Goal: Task Accomplishment & Management: Use online tool/utility

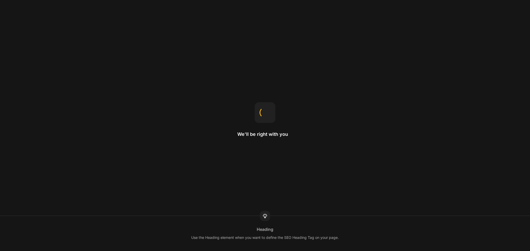
click at [140, 0] on html "We'll be right with you Heading Use the Heading element when you want to define…" at bounding box center [265, 0] width 530 height 0
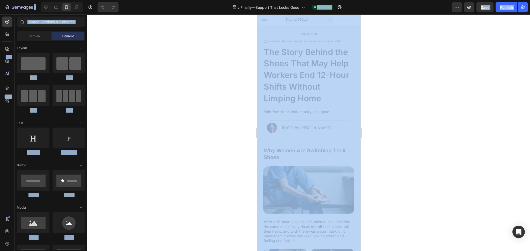
click at [395, 141] on div at bounding box center [308, 132] width 442 height 237
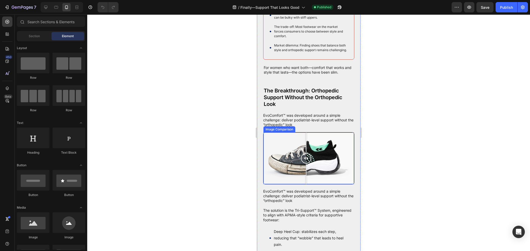
scroll to position [367, 0]
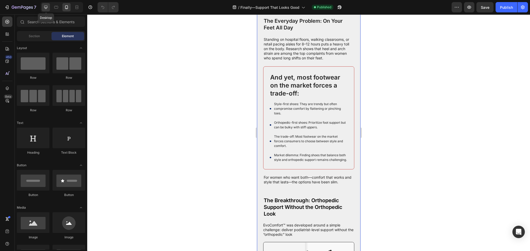
click at [47, 7] on icon at bounding box center [45, 7] width 3 height 3
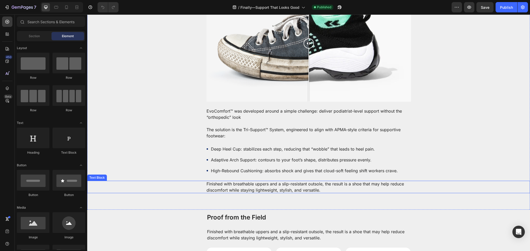
scroll to position [643, 0]
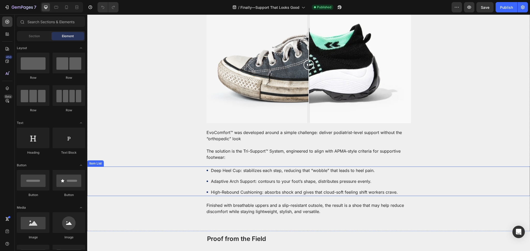
click at [251, 159] on p "The solution is the Tri-Support™ System, engineered to align with APMA-style cr…" at bounding box center [308, 154] width 204 height 12
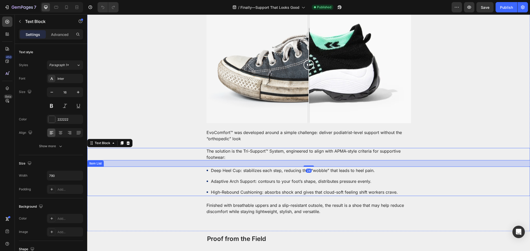
click at [246, 169] on p "Deep Heel Cup: stabilizes each step, reducing that “wobble” that leads to heel …" at bounding box center [304, 171] width 187 height 6
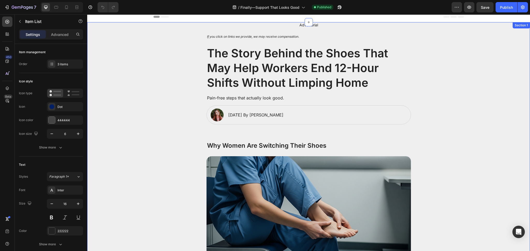
scroll to position [0, 0]
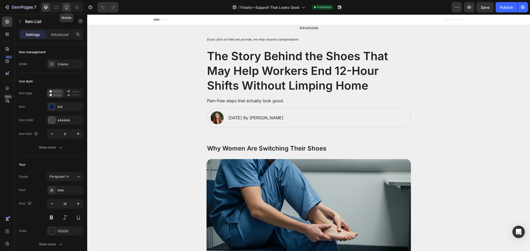
click at [68, 5] on icon at bounding box center [66, 7] width 5 height 5
type input "14"
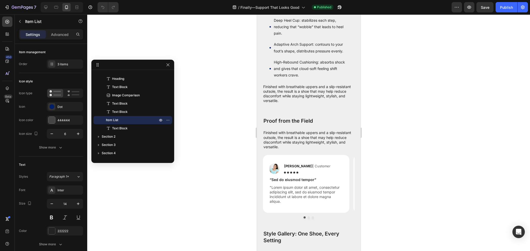
scroll to position [689, 0]
click at [311, 78] on p "High-Rebound Cushioning: absorbs shock and gives that cloud-soft feeling shift …" at bounding box center [309, 69] width 73 height 20
drag, startPoint x: 276, startPoint y: 97, endPoint x: 268, endPoint y: 95, distance: 8.0
click at [274, 78] on p "High-Rebound Cushioning: absorbs shock and gives that cloud-soft feeling shift …" at bounding box center [309, 69] width 73 height 20
click at [265, 79] on div "Deep Heel Cup: stabilizes each step, reducing that “wobble” that leads to heel …" at bounding box center [308, 47] width 91 height 63
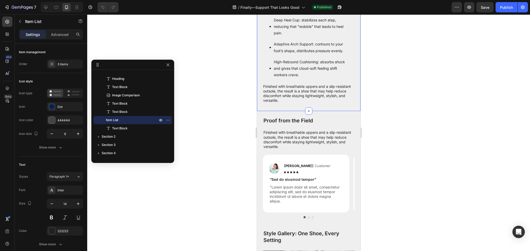
click at [268, 79] on div "Deep Heel Cup: stabilizes each step, reducing that “wobble” that leads to heel …" at bounding box center [308, 47] width 91 height 63
click at [276, 79] on div "High-Rebound Cushioning: absorbs shock and gives that cloud-soft feeling shift …" at bounding box center [310, 68] width 75 height 21
click at [307, 103] on p "Finished with breathable uppers and a slip-resistant outsole, the result is a s…" at bounding box center [308, 93] width 91 height 19
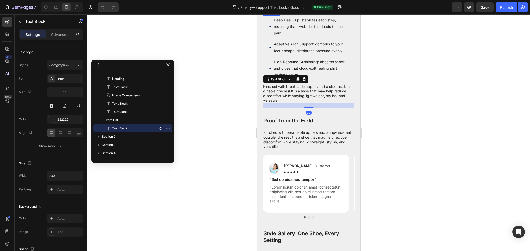
click at [270, 79] on div "High-Rebound Cushioning: absorbs shock and gives that cloud-soft feeling shift …" at bounding box center [308, 68] width 79 height 21
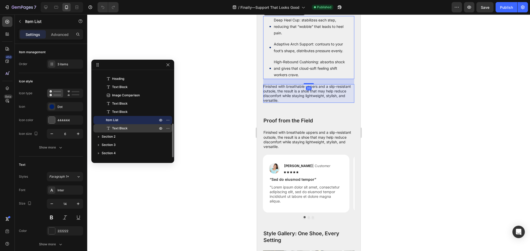
click at [131, 129] on p "Text Block" at bounding box center [129, 128] width 47 height 5
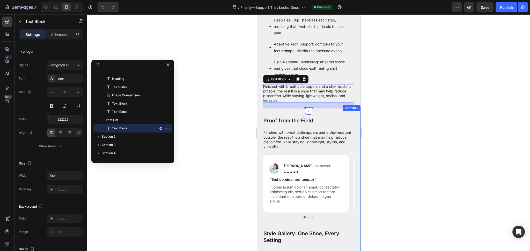
click at [392, 151] on div at bounding box center [308, 132] width 442 height 237
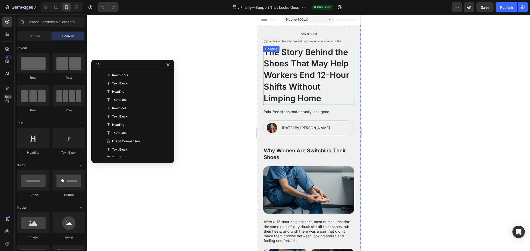
scroll to position [230, 0]
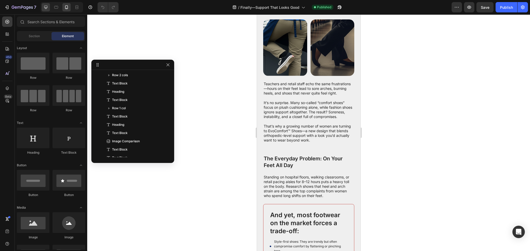
click at [42, 9] on div at bounding box center [46, 7] width 8 height 8
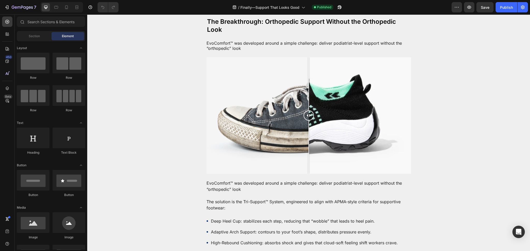
scroll to position [598, 0]
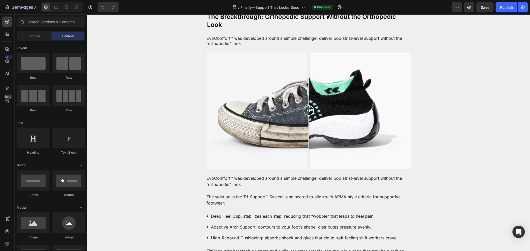
click at [297, 111] on div at bounding box center [308, 110] width 204 height 116
click at [238, 113] on div at bounding box center [308, 110] width 204 height 116
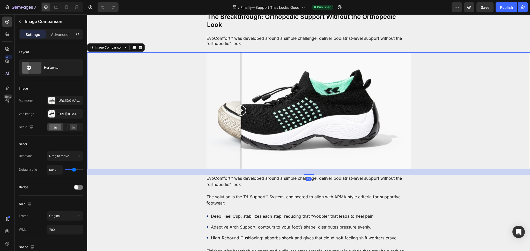
click at [297, 123] on div at bounding box center [308, 110] width 204 height 116
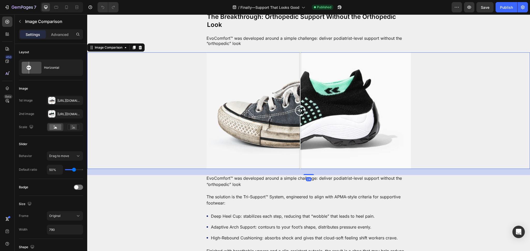
click at [338, 133] on div at bounding box center [308, 110] width 204 height 116
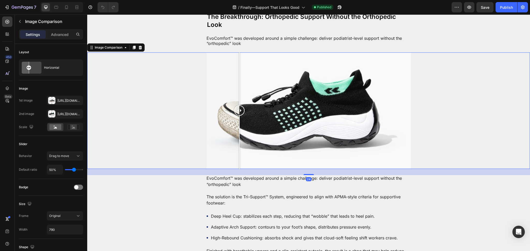
click at [237, 125] on div at bounding box center [308, 110] width 204 height 116
click at [203, 118] on div at bounding box center [308, 110] width 442 height 116
click at [243, 120] on div at bounding box center [308, 110] width 204 height 116
click at [316, 124] on div at bounding box center [308, 110] width 204 height 116
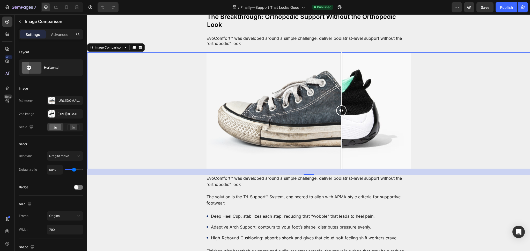
click at [338, 125] on div at bounding box center [308, 110] width 204 height 116
click at [356, 126] on div at bounding box center [308, 110] width 204 height 116
click at [382, 126] on div at bounding box center [308, 110] width 204 height 116
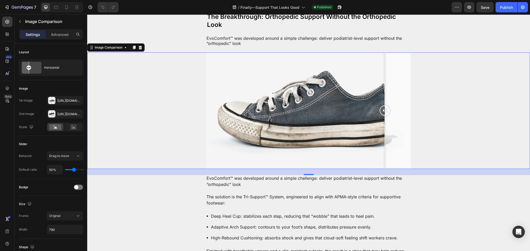
click at [253, 121] on div at bounding box center [308, 110] width 204 height 116
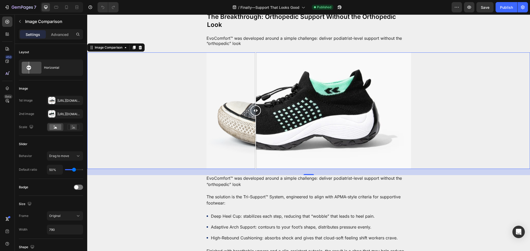
click at [319, 124] on div at bounding box center [308, 110] width 204 height 116
click at [229, 123] on div at bounding box center [308, 110] width 204 height 116
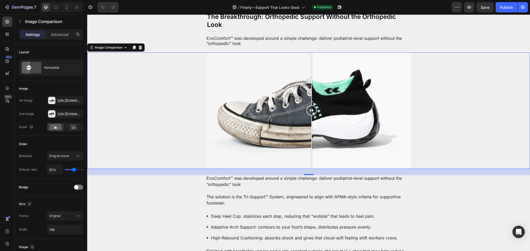
click at [309, 125] on div at bounding box center [308, 110] width 204 height 116
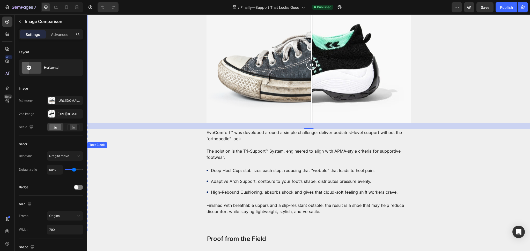
click at [175, 159] on div "The solution is the Tri-Support™ System, engineered to align with APMA-style cr…" at bounding box center [308, 154] width 432 height 12
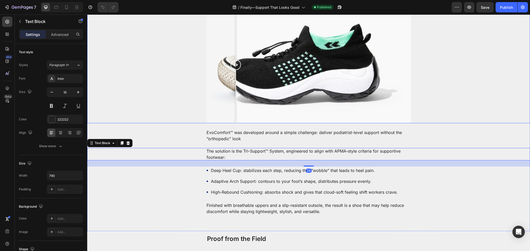
click at [233, 107] on div at bounding box center [308, 65] width 204 height 116
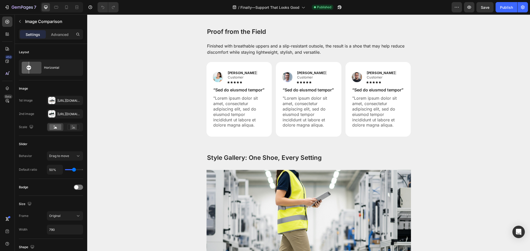
click at [197, 108] on div "Image Reylo B | Customer Text Block Icon Icon Icon Icon Icon Icon List Row “Sed…" at bounding box center [308, 107] width 442 height 91
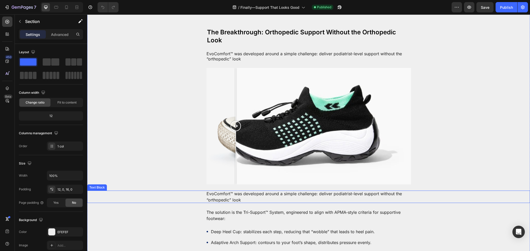
scroll to position [575, 0]
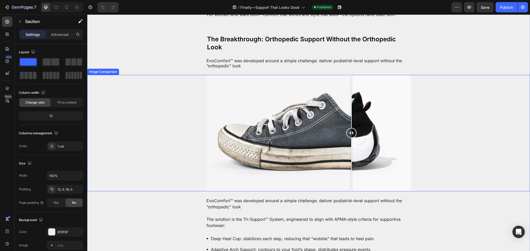
click at [349, 121] on div at bounding box center [308, 133] width 204 height 116
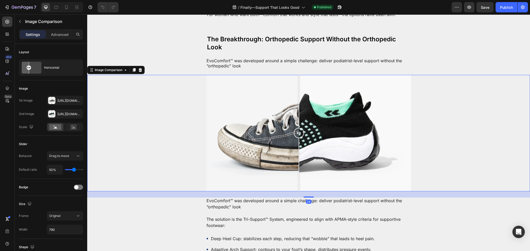
drag, startPoint x: 283, startPoint y: 130, endPoint x: 296, endPoint y: 136, distance: 14.5
click at [296, 136] on div at bounding box center [308, 133] width 204 height 116
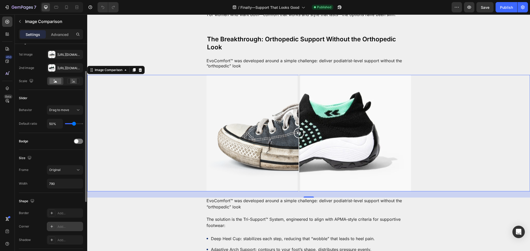
click at [65, 223] on div "Add..." at bounding box center [65, 226] width 36 height 9
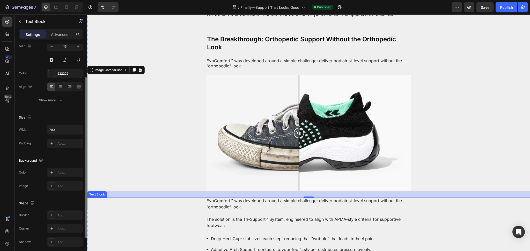
click at [228, 206] on p "EvoComfort™ was developed around a simple challenge: deliver podiatrist-level s…" at bounding box center [308, 204] width 204 height 12
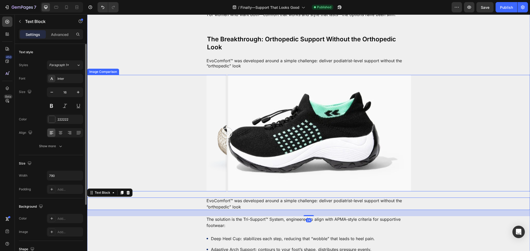
click at [224, 162] on div at bounding box center [308, 133] width 204 height 116
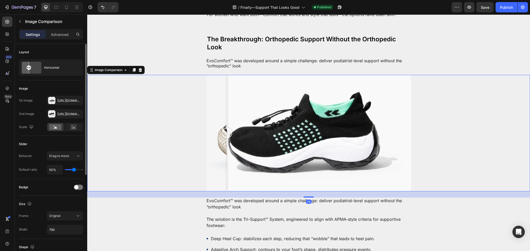
scroll to position [46, 0]
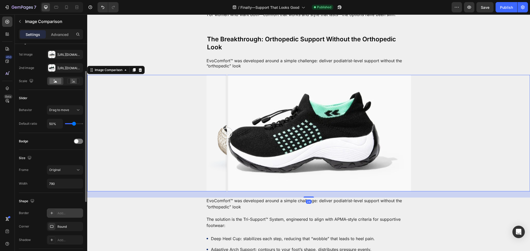
click at [69, 212] on div "Add..." at bounding box center [69, 213] width 24 height 5
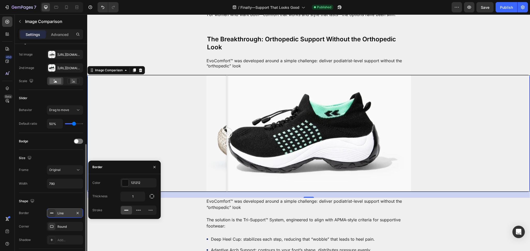
scroll to position [92, 0]
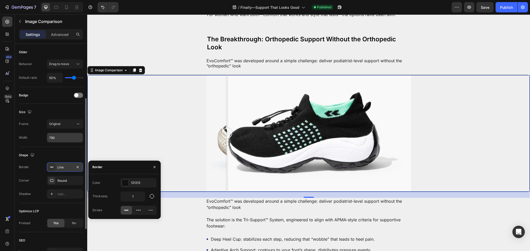
click at [63, 140] on input "790" at bounding box center [65, 137] width 36 height 9
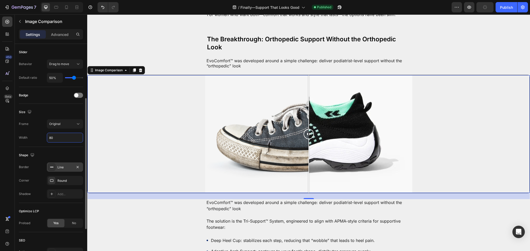
type input "8"
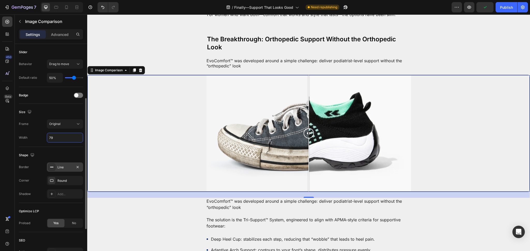
type input "7"
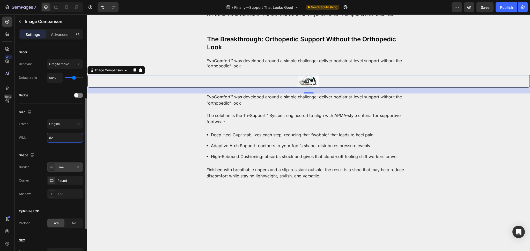
type input "8"
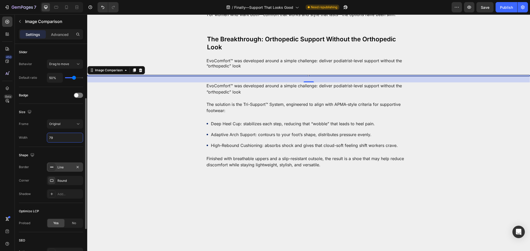
type input "790"
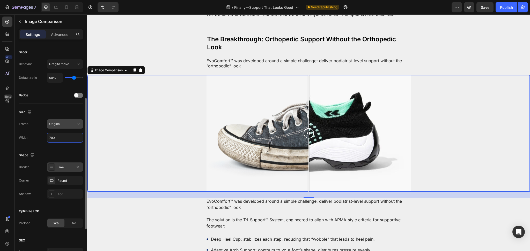
click at [81, 128] on div "Frame Original Width 790" at bounding box center [51, 130] width 64 height 23
click at [80, 126] on icon at bounding box center [78, 124] width 5 height 5
click at [76, 123] on icon at bounding box center [78, 124] width 5 height 5
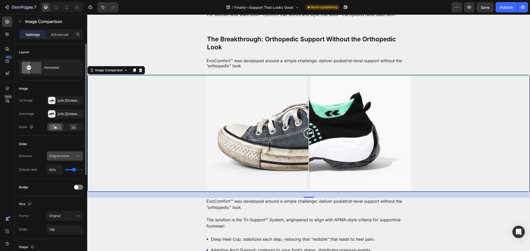
click at [74, 154] on div "Drag to move" at bounding box center [62, 156] width 26 height 5
click at [65, 31] on div "Advanced" at bounding box center [60, 34] width 26 height 8
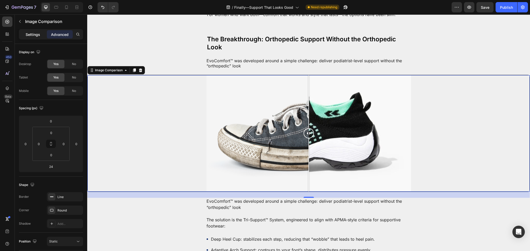
click at [34, 32] on p "Settings" at bounding box center [33, 34] width 14 height 5
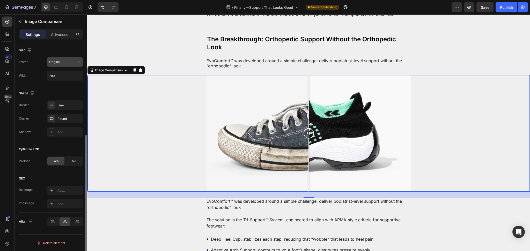
scroll to position [108, 0]
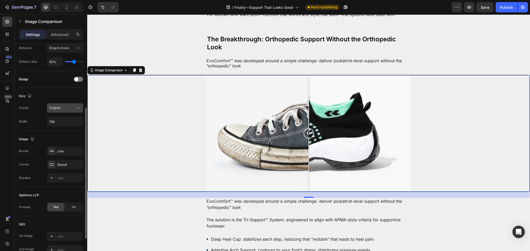
click at [77, 109] on icon at bounding box center [78, 108] width 5 height 5
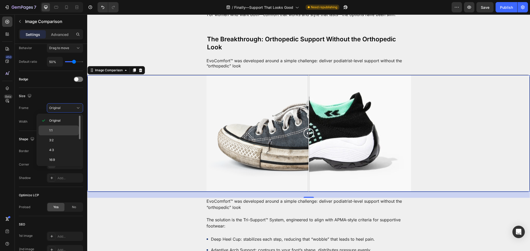
click at [69, 136] on div "1:1" at bounding box center [59, 141] width 40 height 10
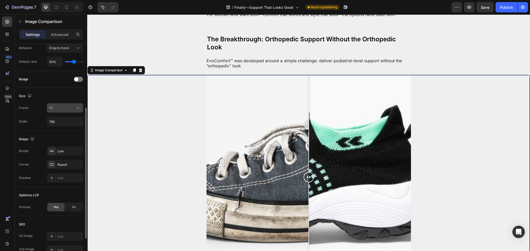
click at [73, 108] on div "1:1" at bounding box center [62, 108] width 26 height 5
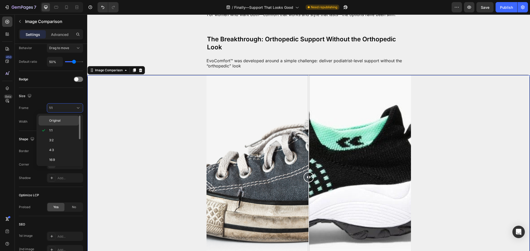
click at [68, 121] on p "Original" at bounding box center [62, 120] width 27 height 5
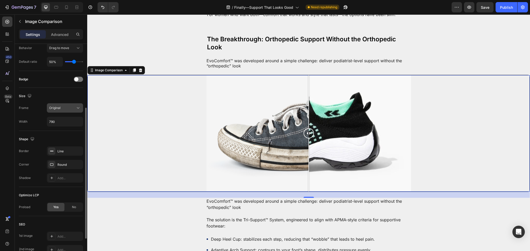
click at [79, 107] on icon at bounding box center [78, 108] width 5 height 5
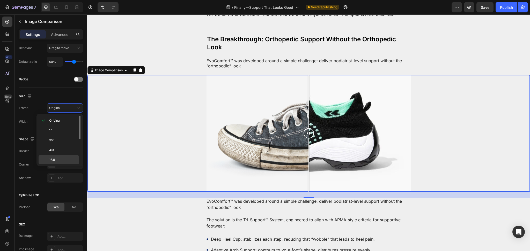
click at [67, 158] on p "16:9" at bounding box center [62, 160] width 27 height 5
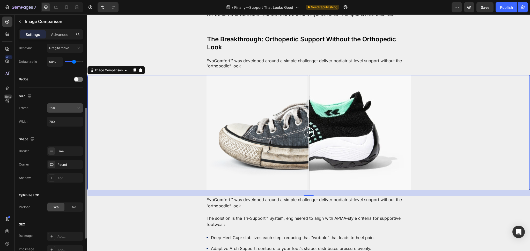
click at [73, 109] on div "16:9" at bounding box center [62, 108] width 26 height 5
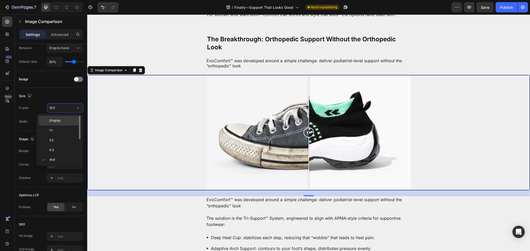
click at [65, 120] on p "Original" at bounding box center [62, 120] width 27 height 5
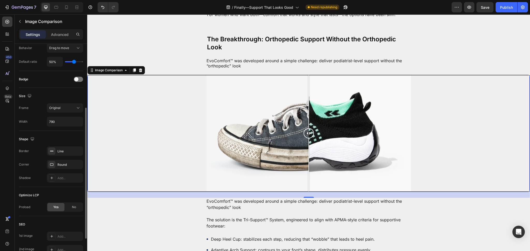
click at [81, 84] on div "Badge" at bounding box center [51, 79] width 64 height 17
click at [79, 83] on div "Badge" at bounding box center [51, 79] width 64 height 8
click at [79, 81] on div at bounding box center [78, 79] width 9 height 5
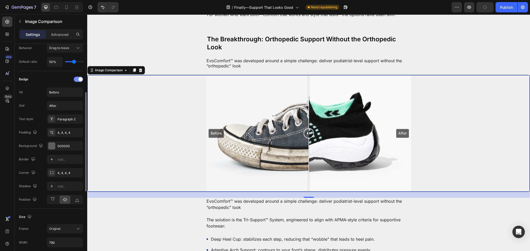
click at [79, 79] on span at bounding box center [80, 79] width 4 height 4
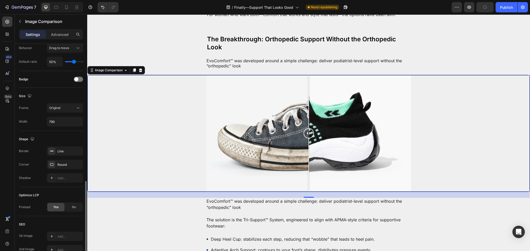
scroll to position [154, 0]
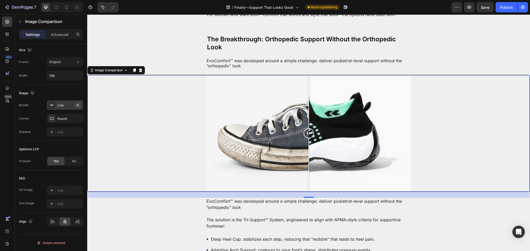
click at [78, 104] on icon "button" at bounding box center [78, 105] width 2 height 2
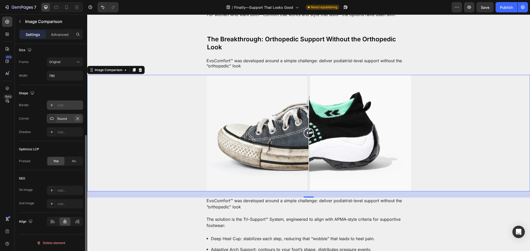
click at [79, 116] on button "button" at bounding box center [77, 119] width 6 height 6
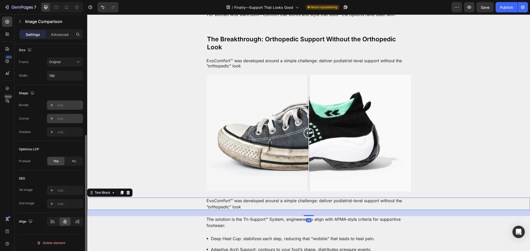
click at [181, 199] on div "EvoComfort™ was developed around a simple challenge: deliver podiatrist-level s…" at bounding box center [308, 204] width 432 height 12
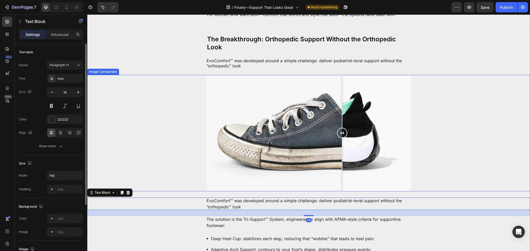
drag, startPoint x: 339, startPoint y: 164, endPoint x: 316, endPoint y: 161, distance: 23.5
click at [339, 163] on div at bounding box center [308, 133] width 204 height 116
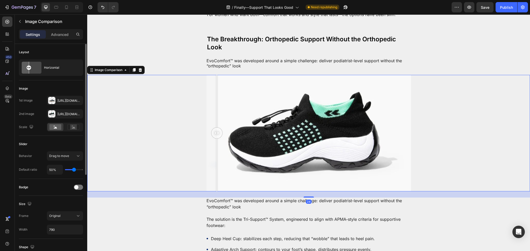
drag, startPoint x: 214, startPoint y: 155, endPoint x: 209, endPoint y: 155, distance: 5.2
click at [214, 155] on div at bounding box center [308, 133] width 204 height 116
click at [165, 151] on div at bounding box center [308, 133] width 442 height 116
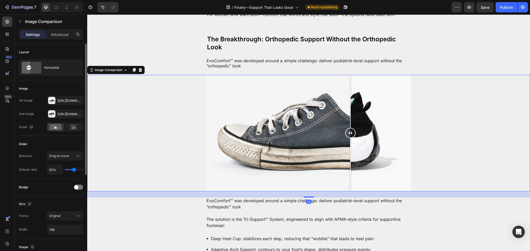
click at [348, 145] on div at bounding box center [308, 133] width 204 height 116
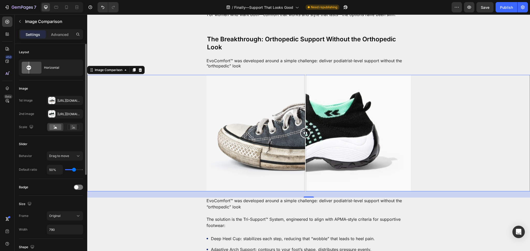
drag, startPoint x: 319, startPoint y: 144, endPoint x: 303, endPoint y: 138, distance: 16.8
click at [303, 138] on div at bounding box center [308, 133] width 204 height 116
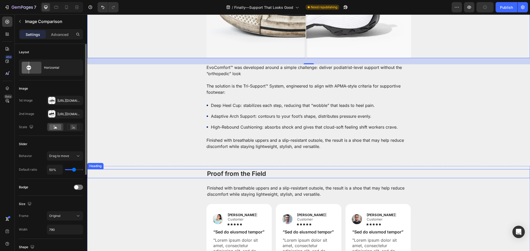
scroll to position [621, 0]
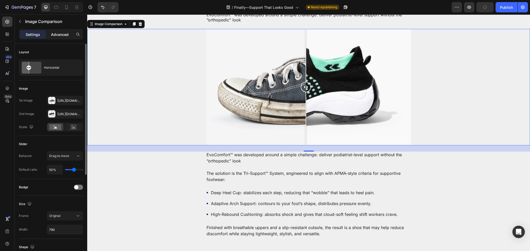
click at [63, 34] on p "Advanced" at bounding box center [60, 34] width 18 height 5
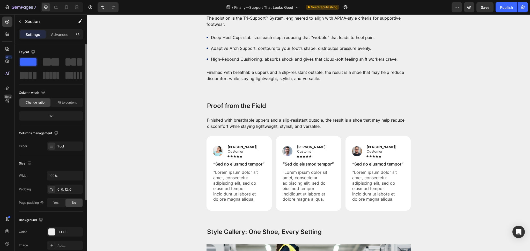
scroll to position [805, 0]
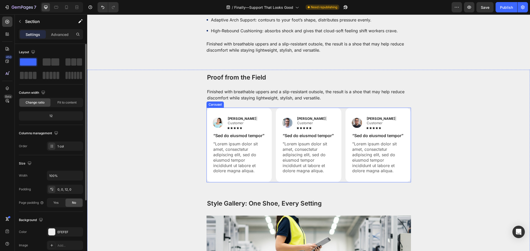
click at [271, 114] on div "Image Reylo B | Customer Text Block Icon Icon Icon Icon Icon Icon List Row “Sed…" at bounding box center [308, 145] width 204 height 75
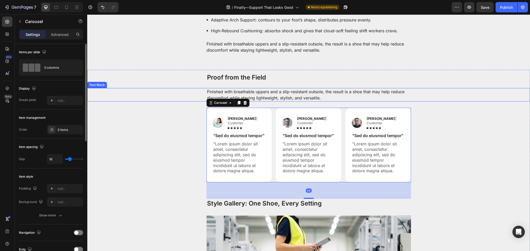
click at [288, 96] on p "Finished with breathable uppers and a slip-resistant outsole, the result is a s…" at bounding box center [308, 95] width 203 height 12
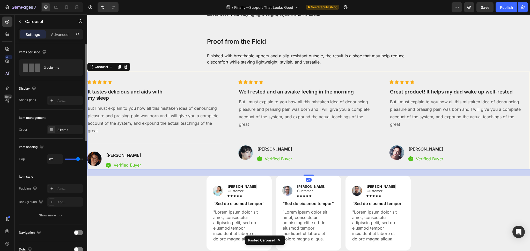
scroll to position [897, 0]
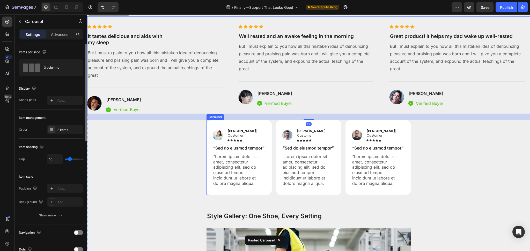
click at [272, 126] on div "Image Reylo B | Customer Text Block Icon Icon Icon Icon Icon Icon List Row “Sed…" at bounding box center [308, 157] width 204 height 75
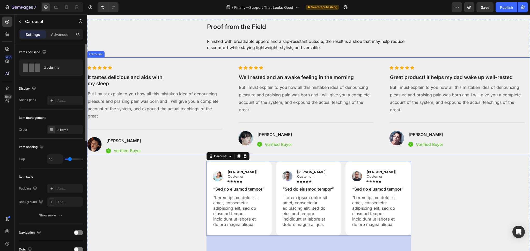
scroll to position [829, 0]
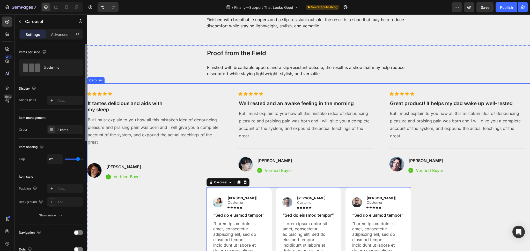
click at [227, 91] on div "Icon Icon Icon Icon Icon Icon List Hoz It tastes delicious and aids with my sle…" at bounding box center [308, 133] width 442 height 98
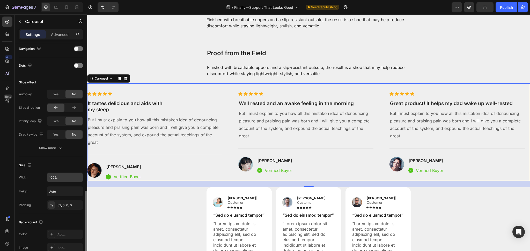
scroll to position [230, 0]
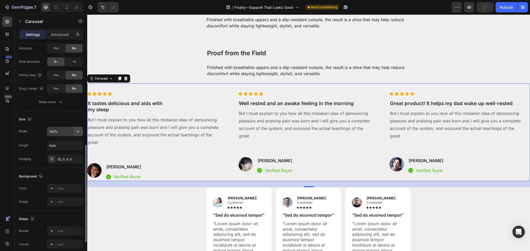
click at [78, 130] on icon "button" at bounding box center [78, 131] width 5 height 5
click at [72, 143] on span "1200px" at bounding box center [72, 144] width 11 height 5
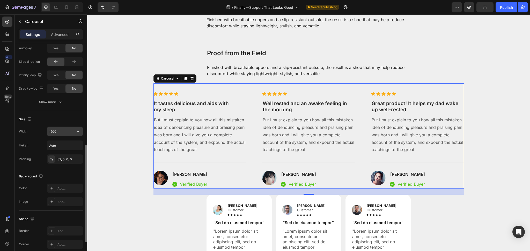
click at [61, 132] on input "1200" at bounding box center [65, 131] width 36 height 9
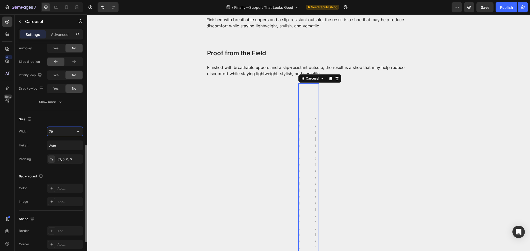
type input "790"
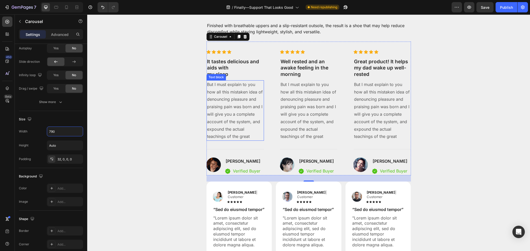
scroll to position [875, 0]
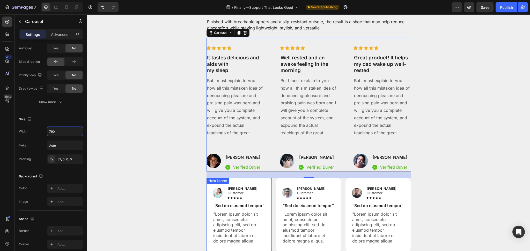
click at [180, 177] on div "Icon Icon Icon Icon Icon Icon List Hoz It tastes delicious and aids with my sle…" at bounding box center [308, 108] width 442 height 140
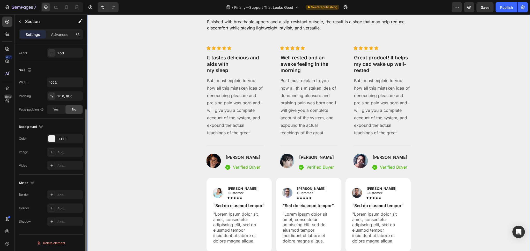
scroll to position [0, 0]
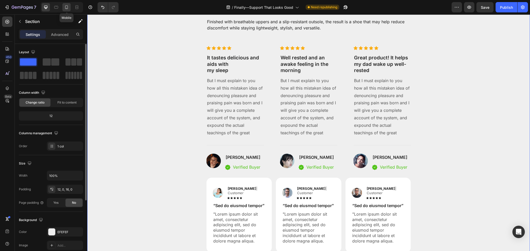
click at [66, 7] on icon at bounding box center [66, 7] width 5 height 5
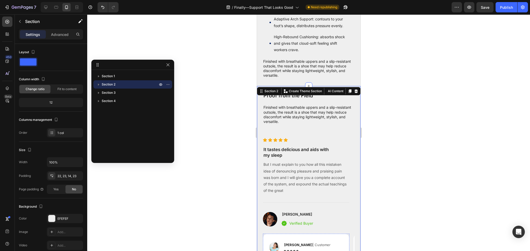
scroll to position [713, 0]
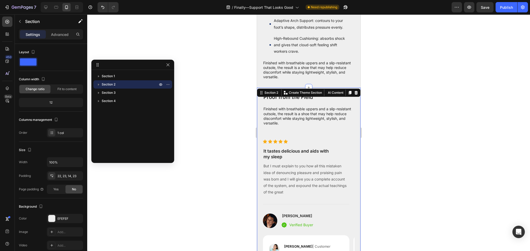
click at [427, 133] on div at bounding box center [308, 132] width 442 height 237
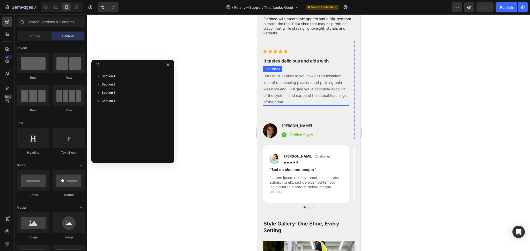
scroll to position [805, 0]
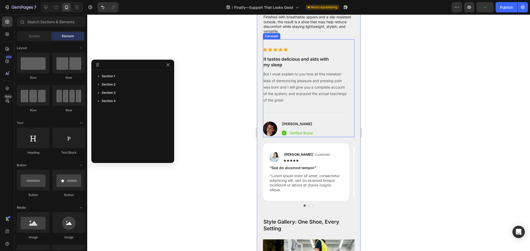
click at [341, 68] on div "Icon Icon Icon Icon Icon Icon List Hoz It tastes delicious and aids with my sle…" at bounding box center [308, 88] width 92 height 98
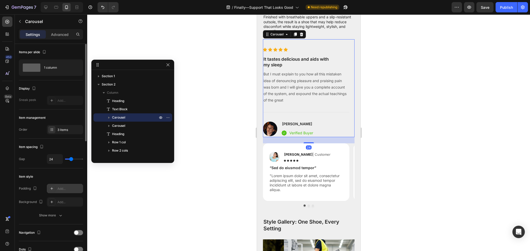
click at [67, 192] on div "Add..." at bounding box center [65, 188] width 36 height 9
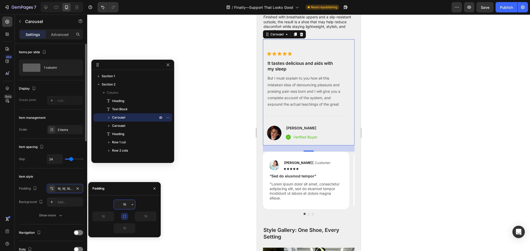
scroll to position [92, 0]
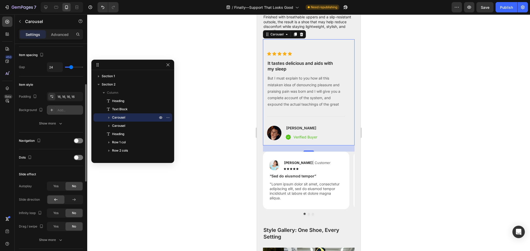
click at [66, 110] on div "Add..." at bounding box center [69, 110] width 24 height 5
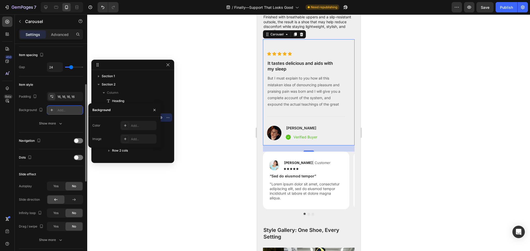
click at [48, 110] on div at bounding box center [51, 110] width 7 height 7
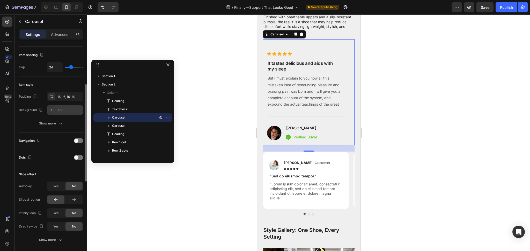
click at [51, 111] on icon at bounding box center [52, 110] width 4 height 4
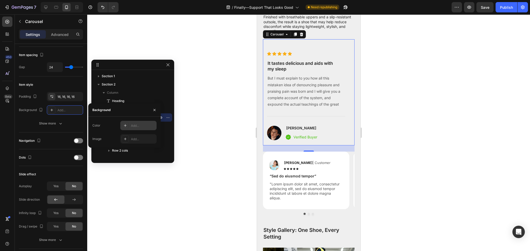
click at [124, 125] on icon at bounding box center [125, 126] width 4 height 4
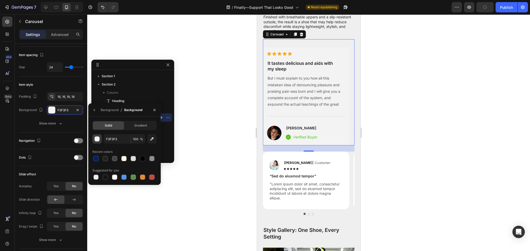
click at [95, 139] on div "button" at bounding box center [97, 139] width 5 height 5
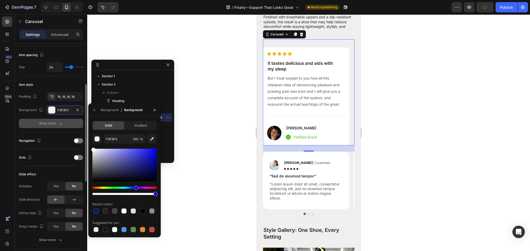
type input "FFFFFF"
drag, startPoint x: 79, startPoint y: 137, endPoint x: 60, endPoint y: 87, distance: 53.7
click at [60, 87] on div "450 Beta Sections(18) Elements(83) Section Element Hero Section Product Detail …" at bounding box center [43, 132] width 87 height 237
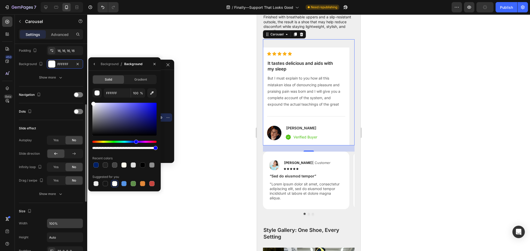
scroll to position [276, 0]
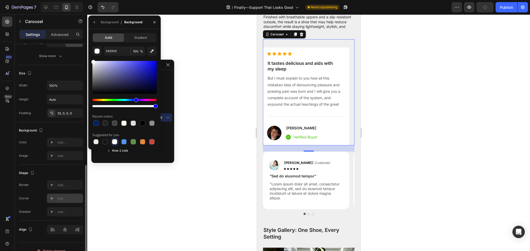
click at [60, 195] on div "Add..." at bounding box center [65, 198] width 36 height 9
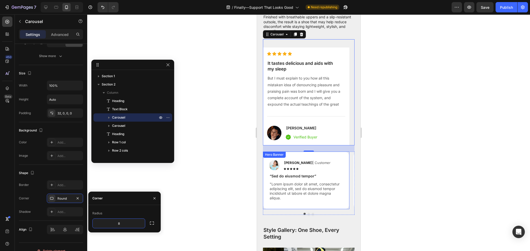
click at [338, 181] on div "Image Reylo B | Customer Text Block Icon Icon Icon Icon Icon Icon List Row “Sed…" at bounding box center [305, 181] width 86 height 58
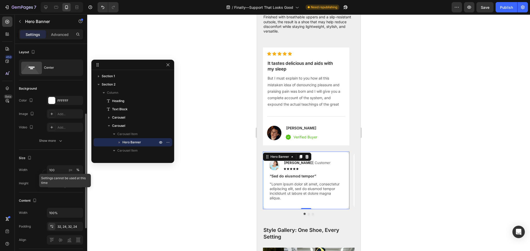
scroll to position [46, 0]
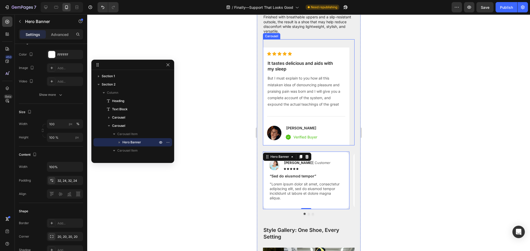
click at [278, 134] on div "Icon Icon Icon Icon Icon Icon List Hoz It tastes delicious and aids with my sle…" at bounding box center [306, 97] width 78 height 90
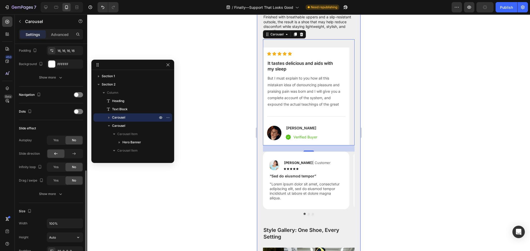
scroll to position [184, 0]
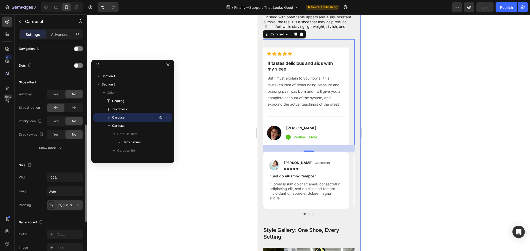
click at [61, 205] on div "32, 0, 0, 0" at bounding box center [64, 205] width 15 height 5
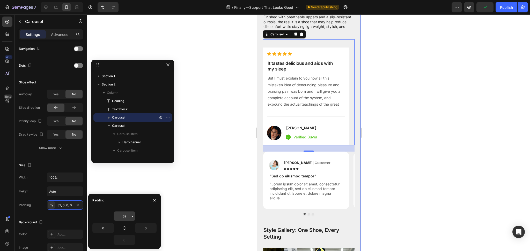
click at [123, 216] on input "32" at bounding box center [124, 216] width 21 height 9
type input "0"
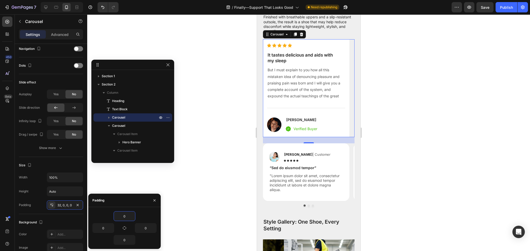
click at [154, 202] on icon "button" at bounding box center [154, 201] width 4 height 4
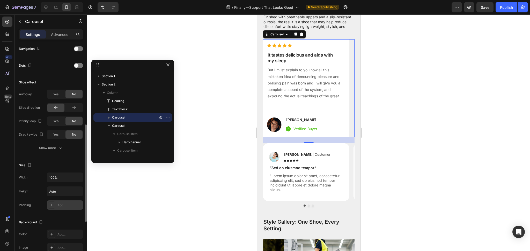
scroll to position [230, 0]
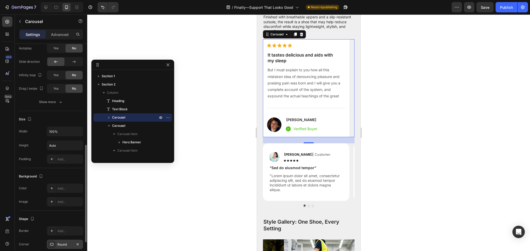
click at [57, 242] on div "Round" at bounding box center [65, 244] width 36 height 9
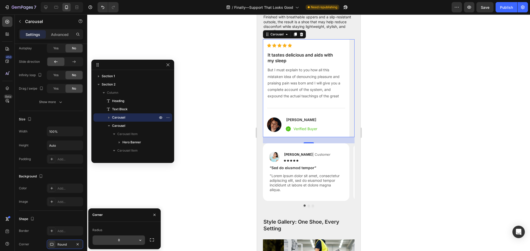
click at [117, 240] on input "8" at bounding box center [119, 240] width 52 height 9
type input "24"
click at [208, 213] on div at bounding box center [308, 132] width 442 height 237
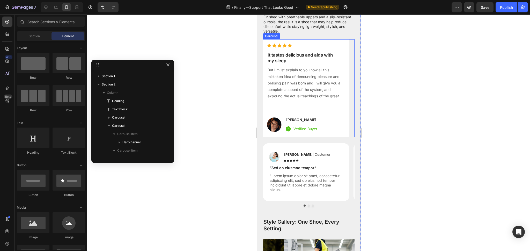
click at [336, 126] on div "Icon Icon Icon Icon Icon Icon List Hoz It tastes delicious and aids with my sle…" at bounding box center [306, 88] width 78 height 90
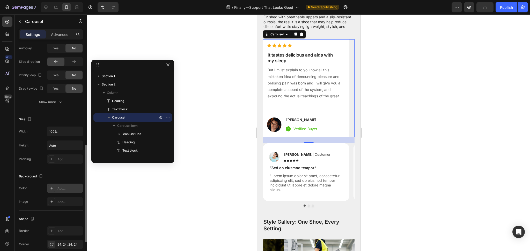
scroll to position [276, 0]
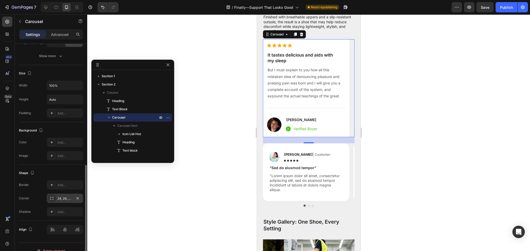
click at [61, 199] on div "24, 24, 24, 24" at bounding box center [64, 199] width 15 height 5
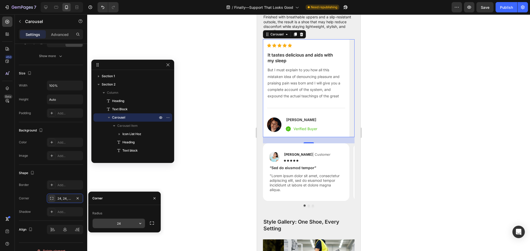
click at [118, 223] on input "24" at bounding box center [119, 223] width 52 height 9
type input "20"
click at [141, 117] on p "Carousel" at bounding box center [135, 117] width 47 height 5
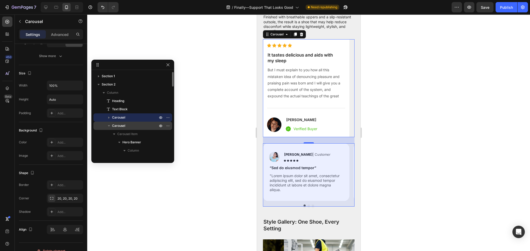
click at [139, 127] on p "Carousel" at bounding box center [135, 125] width 47 height 5
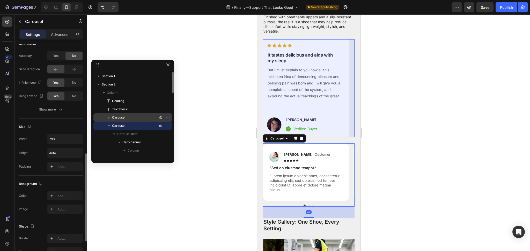
click at [140, 119] on p "Carousel" at bounding box center [135, 117] width 47 height 5
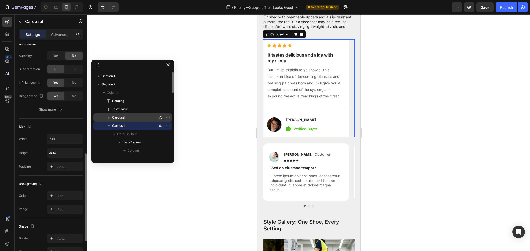
scroll to position [276, 0]
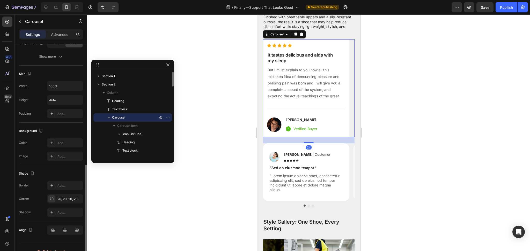
click at [108, 116] on icon "button" at bounding box center [108, 117] width 5 height 5
click at [109, 117] on icon "button" at bounding box center [108, 117] width 5 height 5
click at [130, 126] on span "Carousel Item" at bounding box center [127, 125] width 20 height 5
click at [136, 126] on span "Carousel Item" at bounding box center [127, 125] width 20 height 5
click at [115, 125] on icon "button" at bounding box center [113, 125] width 5 height 5
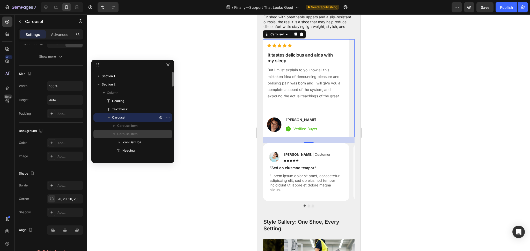
click at [116, 132] on icon "button" at bounding box center [113, 134] width 5 height 5
click at [113, 139] on button "button" at bounding box center [114, 142] width 6 height 6
click at [118, 115] on span "Carousel" at bounding box center [118, 117] width 13 height 5
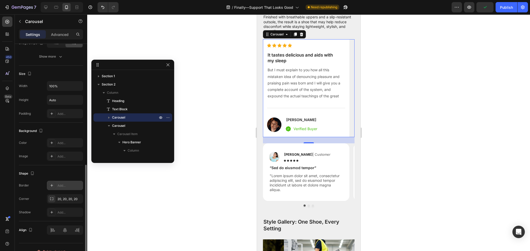
click at [62, 186] on div "Add..." at bounding box center [69, 186] width 24 height 5
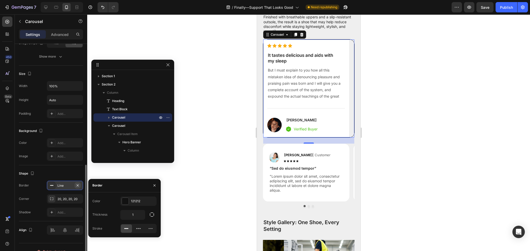
click at [77, 185] on icon "button" at bounding box center [78, 185] width 2 height 2
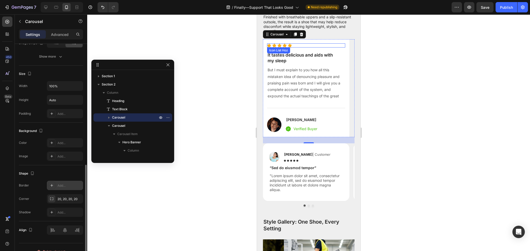
click at [338, 48] on div "Icon Icon Icon Icon Icon" at bounding box center [306, 45] width 78 height 4
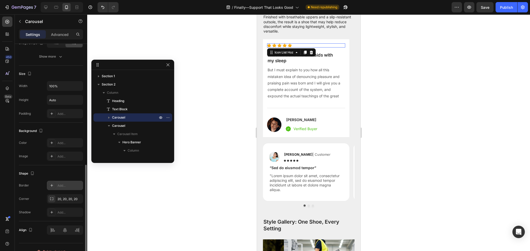
scroll to position [0, 0]
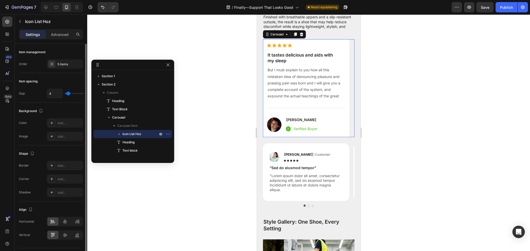
click at [346, 69] on div "Icon Icon Icon Icon Icon Icon List Hoz It tastes delicious and aids with my sle…" at bounding box center [305, 88] width 86 height 98
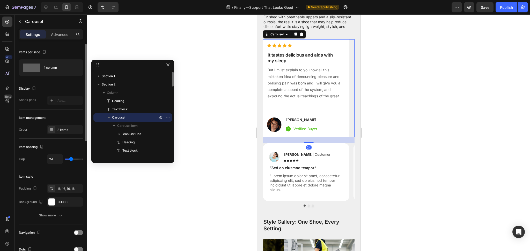
click at [108, 118] on icon "button" at bounding box center [108, 117] width 5 height 5
click at [113, 127] on icon "button" at bounding box center [113, 125] width 5 height 5
click at [112, 126] on icon "button" at bounding box center [113, 125] width 5 height 5
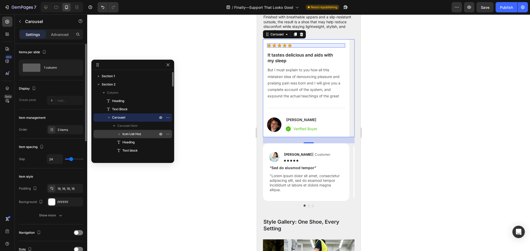
click at [132, 135] on span "Icon List Hoz" at bounding box center [131, 134] width 19 height 5
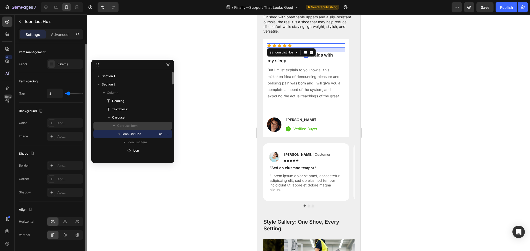
click at [139, 125] on p "Carousel Item" at bounding box center [137, 125] width 41 height 5
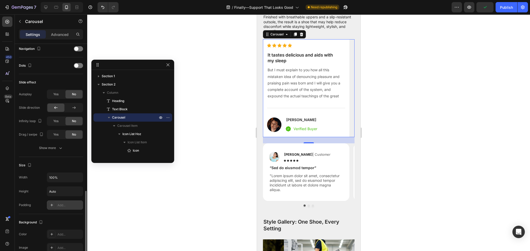
scroll to position [230, 0]
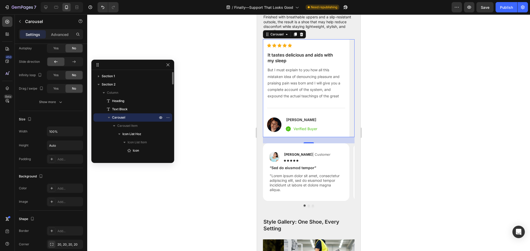
click at [132, 116] on p "Carousel" at bounding box center [135, 117] width 47 height 5
click at [111, 118] on icon "button" at bounding box center [108, 117] width 5 height 5
click at [130, 125] on span "Carousel Item" at bounding box center [127, 125] width 20 height 5
click at [141, 126] on p "Carousel Item" at bounding box center [137, 125] width 41 height 5
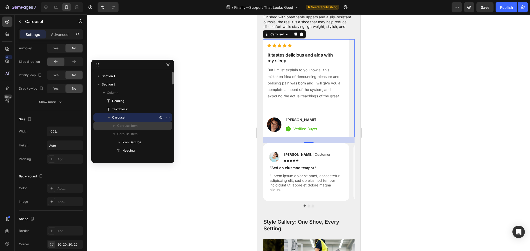
click at [141, 126] on p "Carousel Item" at bounding box center [137, 125] width 41 height 5
click at [137, 124] on span "Carousel Item" at bounding box center [127, 125] width 20 height 5
click at [131, 128] on span "Carousel Item" at bounding box center [127, 125] width 20 height 5
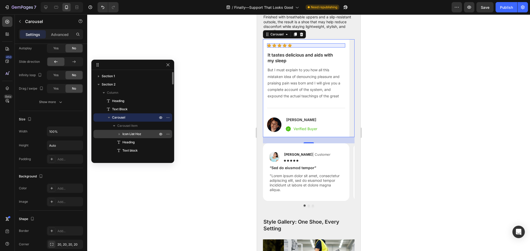
drag, startPoint x: 130, startPoint y: 133, endPoint x: 134, endPoint y: 126, distance: 7.3
click at [130, 133] on span "Icon List Hoz" at bounding box center [131, 134] width 19 height 5
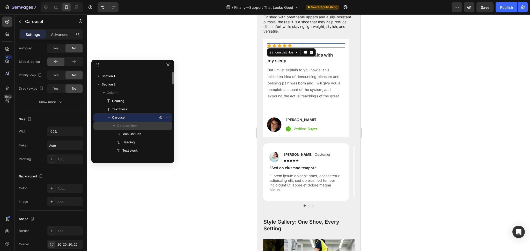
scroll to position [0, 0]
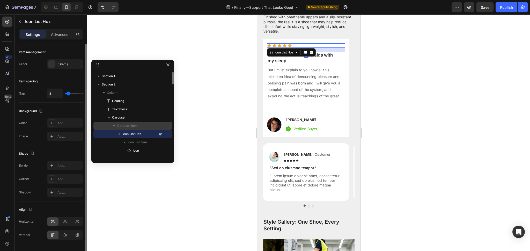
click at [135, 124] on span "Carousel Item" at bounding box center [127, 125] width 20 height 5
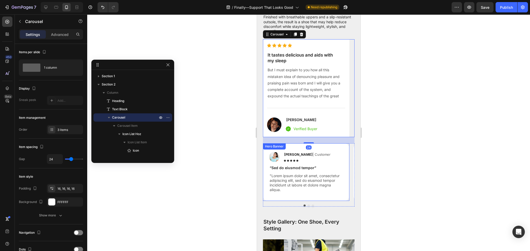
click at [432, 171] on div at bounding box center [308, 132] width 442 height 237
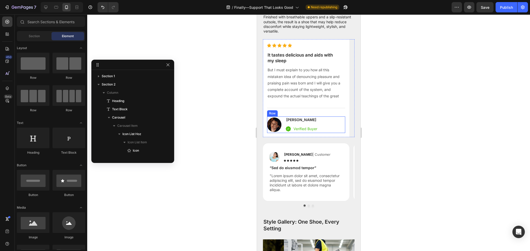
click at [337, 133] on div "Image [PERSON_NAME] Heading Icon Verified Buyer Text block Icon List Row" at bounding box center [306, 125] width 78 height 17
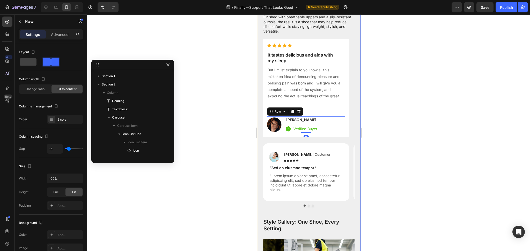
click at [337, 64] on p "It tastes delicious and aids with my sleep" at bounding box center [305, 57] width 77 height 11
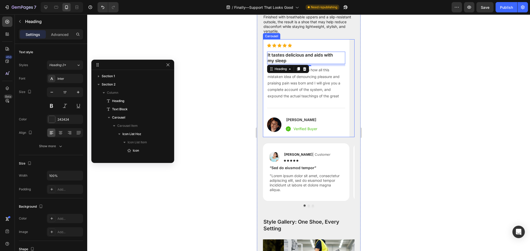
click at [342, 66] on div "Icon Icon Icon Icon Icon Icon List Hoz It tastes delicious and aids with my sle…" at bounding box center [305, 88] width 86 height 98
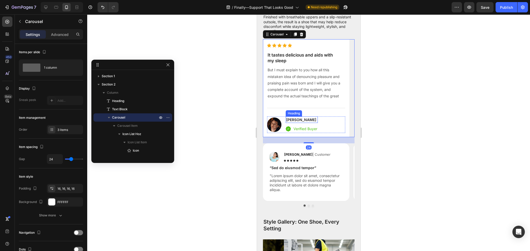
click at [300, 132] on p "Verified Buyer" at bounding box center [305, 129] width 24 height 6
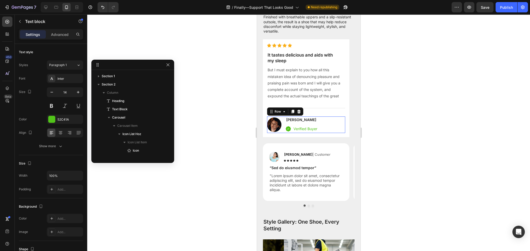
click at [283, 133] on div "Image [PERSON_NAME] Heading Icon Verified Buyer Text block Icon List Row 0" at bounding box center [306, 125] width 78 height 17
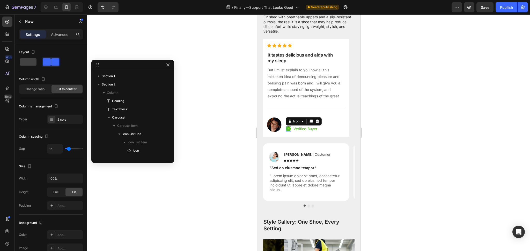
click at [287, 132] on icon at bounding box center [287, 128] width 5 height 5
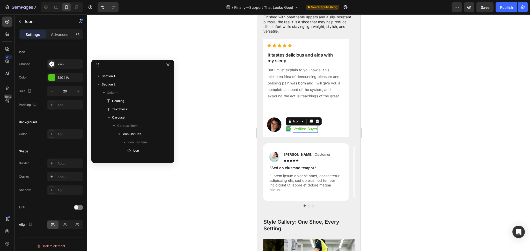
click at [317, 132] on p "Verified Buyer" at bounding box center [305, 129] width 24 height 6
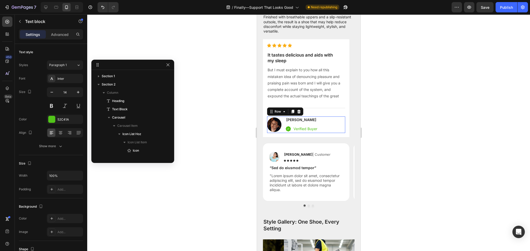
click at [324, 133] on div "Image [PERSON_NAME] Heading Icon Verified Buyer Text block Icon List Row 0" at bounding box center [306, 125] width 78 height 17
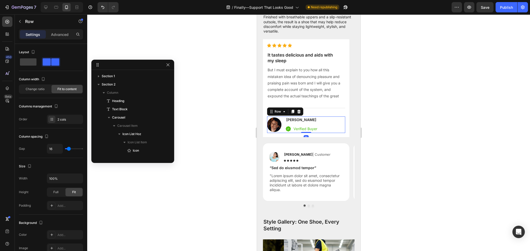
click at [315, 132] on p "Verified Buyer" at bounding box center [305, 129] width 24 height 6
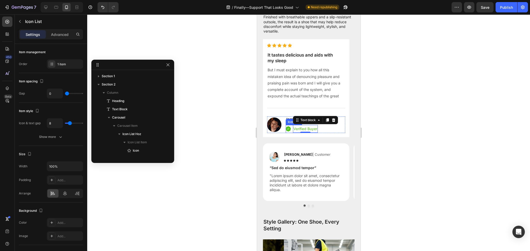
click at [291, 133] on li "Icon Verified Buyer Text block 0" at bounding box center [301, 128] width 32 height 7
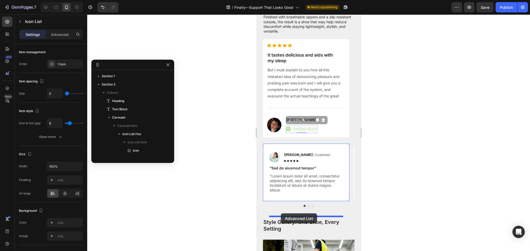
drag, startPoint x: 289, startPoint y: 143, endPoint x: 281, endPoint y: 214, distance: 71.0
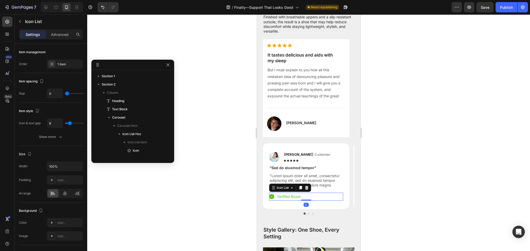
click at [391, 206] on div at bounding box center [308, 132] width 442 height 237
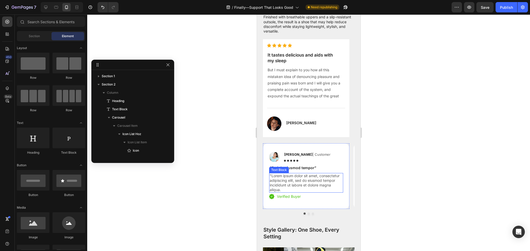
click at [301, 193] on p ""Lorem ipsum dolor sit amet, consectetur adipiscing elit, sed do eiusmod tempor…" at bounding box center [305, 183] width 73 height 19
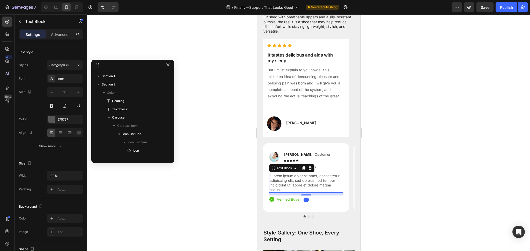
drag, startPoint x: 307, startPoint y: 215, endPoint x: 326, endPoint y: 152, distance: 65.4
click at [308, 196] on div at bounding box center [305, 195] width 10 height 1
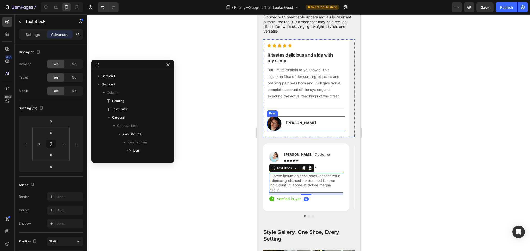
click at [327, 133] on div "Icon Icon Icon Icon Icon Icon List Hoz It tastes delicious and aids with my sle…" at bounding box center [306, 88] width 78 height 90
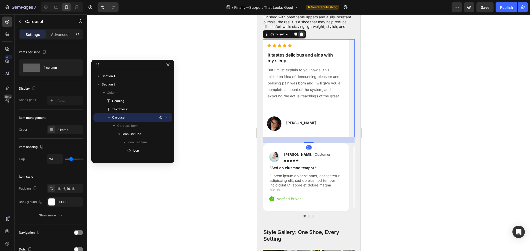
click at [303, 36] on icon at bounding box center [301, 34] width 4 height 4
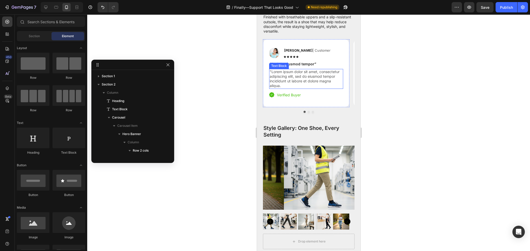
click at [292, 88] on p ""Lorem ipsum dolor sit amet, consectetur adipiscing elit, sed do eiusmod tempor…" at bounding box center [305, 79] width 73 height 19
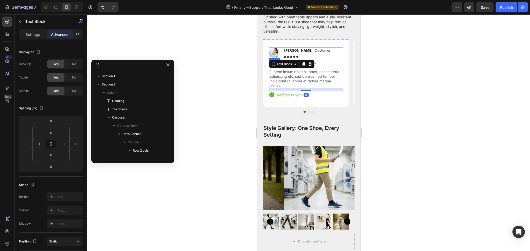
click at [316, 58] on div "Image Reylo B | Customer Text Block Icon Icon Icon Icon Icon Icon List Row" at bounding box center [306, 53] width 74 height 11
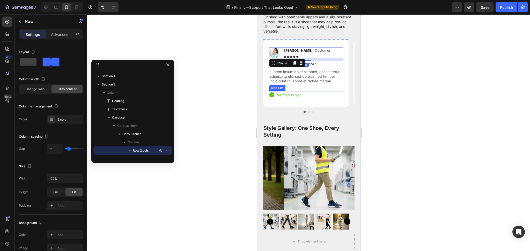
click at [303, 88] on p ""Lorem ipsum dolor sit amet, consectetur adipiscing elit, sed do eiusmod tempor…" at bounding box center [305, 79] width 73 height 19
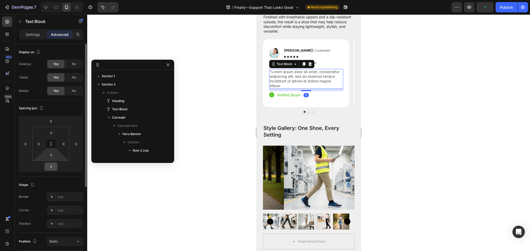
click at [52, 167] on input "9" at bounding box center [51, 167] width 10 height 8
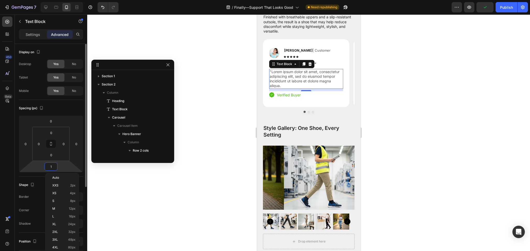
type input "12"
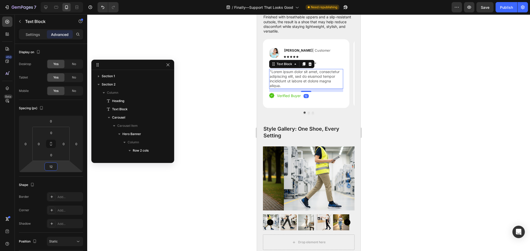
click at [380, 141] on div at bounding box center [308, 132] width 442 height 237
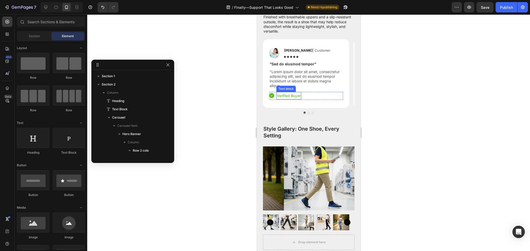
click at [291, 99] on p "Verified Buyer" at bounding box center [288, 96] width 24 height 6
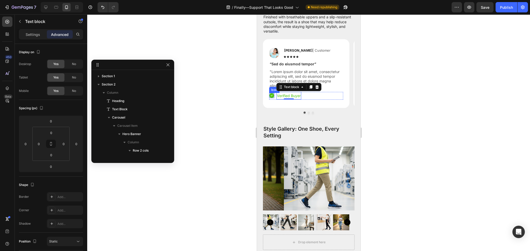
click at [274, 98] on icon at bounding box center [271, 95] width 5 height 5
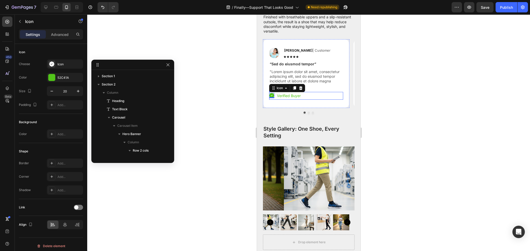
click at [308, 100] on div "Icon 0 Verified Buyer Text block" at bounding box center [306, 96] width 74 height 8
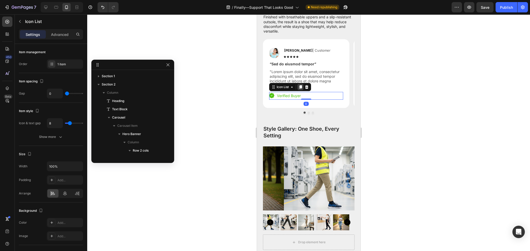
click at [301, 89] on icon at bounding box center [300, 87] width 3 height 4
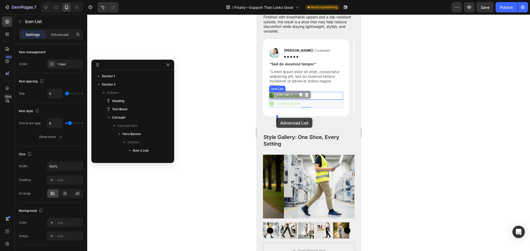
drag, startPoint x: 272, startPoint y: 118, endPoint x: 276, endPoint y: 118, distance: 3.4
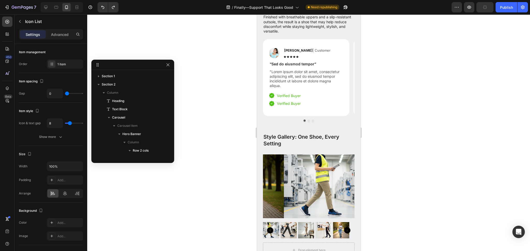
click at [312, 108] on div "Icon Verified Buyer Text block" at bounding box center [306, 104] width 74 height 8
click at [289, 107] on p "Verified Buyer" at bounding box center [288, 103] width 24 height 6
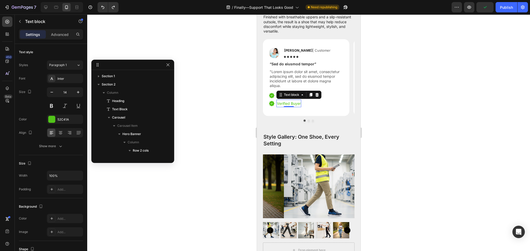
click at [275, 107] on li "Icon Verified Buyer Text block 0" at bounding box center [285, 103] width 32 height 7
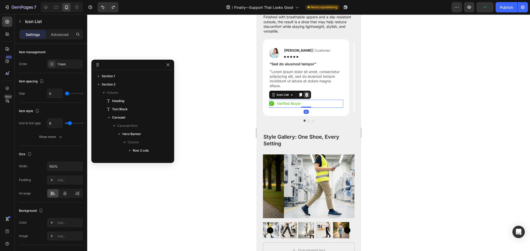
click at [308, 97] on icon at bounding box center [306, 95] width 4 height 4
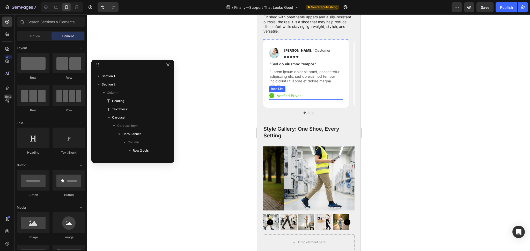
click at [306, 100] on div "Icon Verified Buyer Text block" at bounding box center [306, 96] width 74 height 8
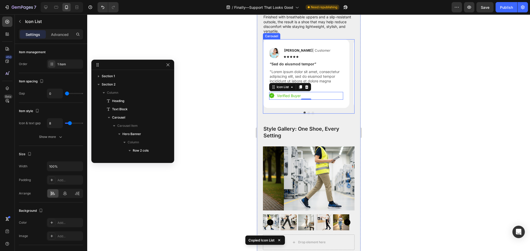
click at [307, 114] on button "Dot" at bounding box center [308, 113] width 2 height 2
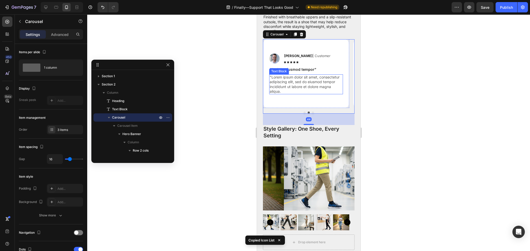
click at [291, 94] on p ""Lorem ipsum dolor sit amet, consectetur adipiscing elit, sed do eiusmod tempor…" at bounding box center [305, 84] width 73 height 19
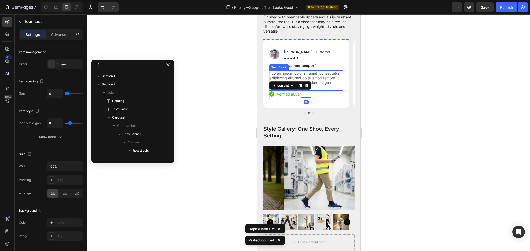
click at [328, 90] on p ""Lorem ipsum dolor sit amet, consectetur adipiscing elit, sed do eiusmod tempor…" at bounding box center [305, 80] width 73 height 19
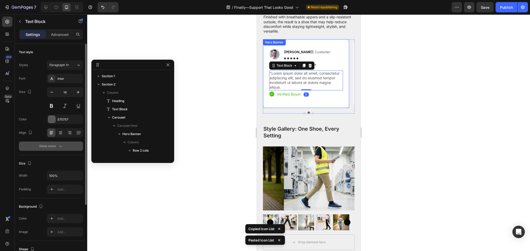
click at [62, 145] on icon "button" at bounding box center [60, 146] width 5 height 5
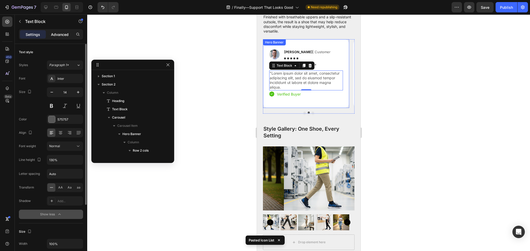
click at [58, 35] on p "Advanced" at bounding box center [60, 34] width 18 height 5
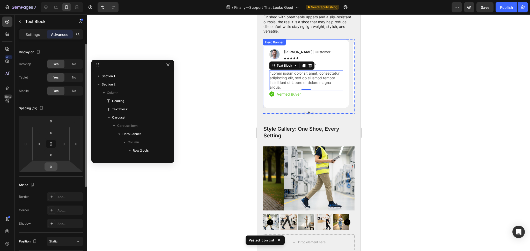
click at [53, 166] on input "0" at bounding box center [51, 167] width 10 height 8
type input "12"
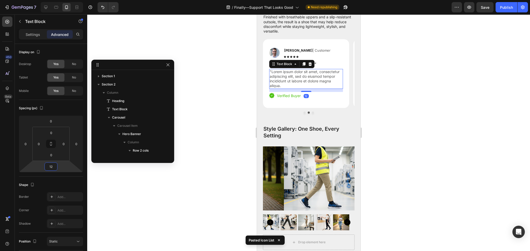
click at [389, 127] on div at bounding box center [308, 132] width 442 height 237
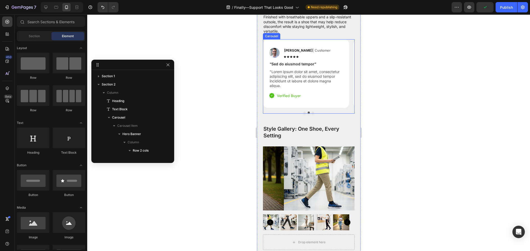
click at [310, 114] on div at bounding box center [308, 113] width 92 height 2
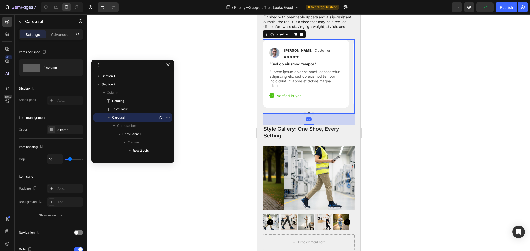
click at [311, 114] on button "Dot" at bounding box center [312, 113] width 2 height 2
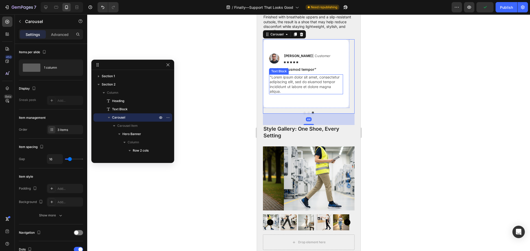
click at [296, 94] on p ""Lorem ipsum dolor sit amet, consectetur adipiscing elit, sed do eiusmod tempor…" at bounding box center [305, 84] width 73 height 19
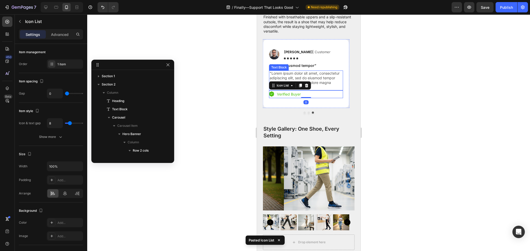
click at [331, 90] on p ""Lorem ipsum dolor sit amet, consectetur adipiscing elit, sed do eiusmod tempor…" at bounding box center [305, 80] width 73 height 19
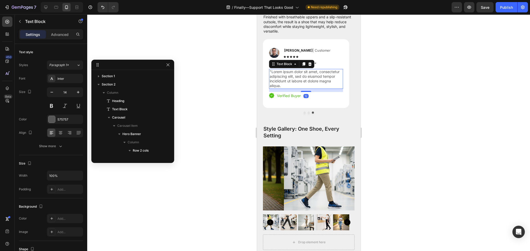
drag, startPoint x: 307, startPoint y: 113, endPoint x: 309, endPoint y: 116, distance: 3.6
click at [309, 100] on div "Image Reylo B | Customer Text Block Icon Icon Icon Icon Icon Icon List Row “Sed…" at bounding box center [306, 74] width 74 height 52
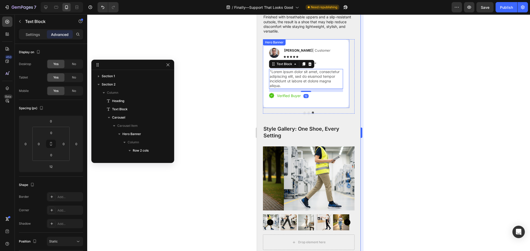
click at [373, 117] on div at bounding box center [308, 132] width 442 height 237
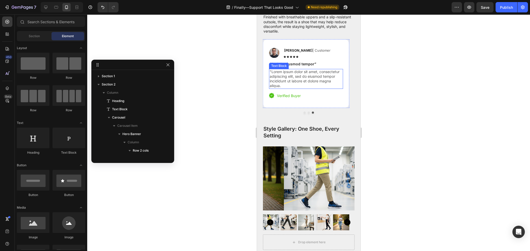
click at [309, 88] on p ""Lorem ipsum dolor sit amet, consectetur adipiscing elit, sed do eiusmod tempor…" at bounding box center [305, 79] width 73 height 19
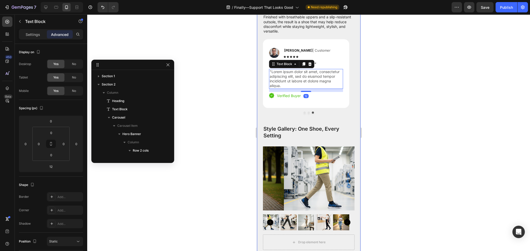
click at [376, 107] on div at bounding box center [308, 132] width 442 height 237
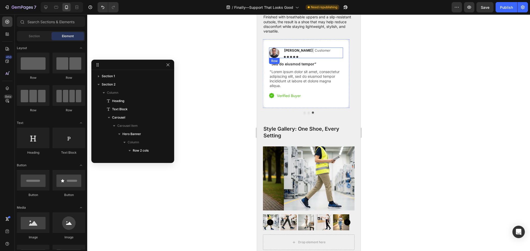
click at [313, 66] on p "“Sed do eiusmod tempor”" at bounding box center [305, 64] width 73 height 5
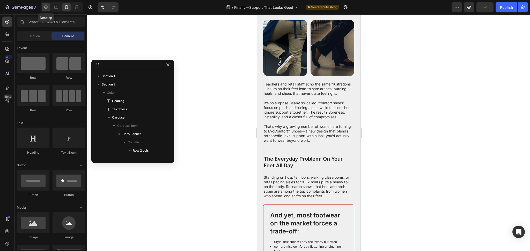
click at [49, 8] on div at bounding box center [46, 7] width 8 height 8
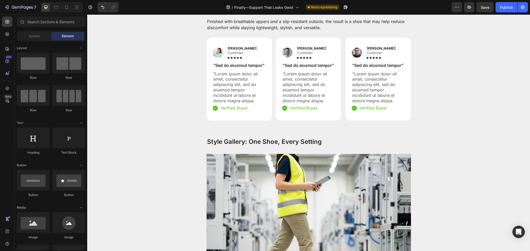
scroll to position [874, 0]
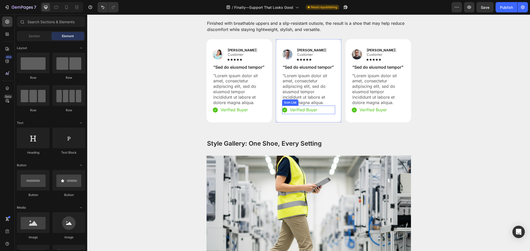
click at [309, 95] on p ""Lorem ipsum dolor sit amet, consectetur adipiscing elit, sed do eiusmod tempor…" at bounding box center [308, 89] width 52 height 32
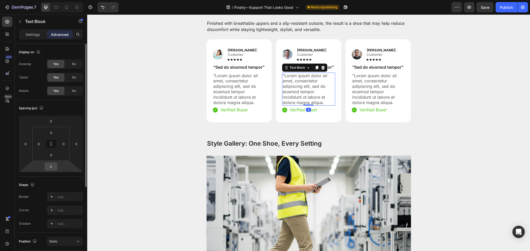
click at [53, 166] on input "0" at bounding box center [51, 167] width 10 height 8
type input "12"
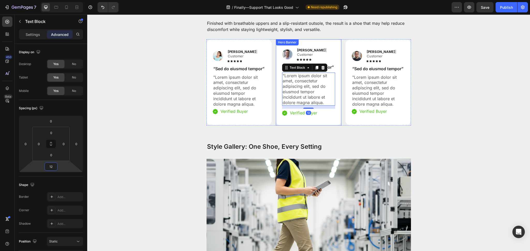
click at [240, 83] on p ""Lorem ipsum dolor sit amet, consectetur adipiscing elit, sed do eiusmod tempor…" at bounding box center [239, 91] width 52 height 32
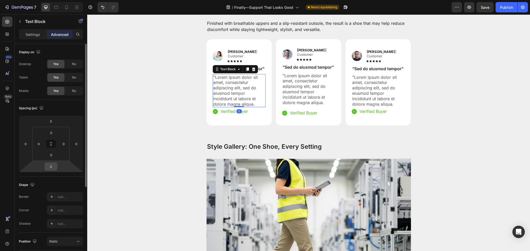
click at [55, 164] on input "0" at bounding box center [51, 167] width 10 height 8
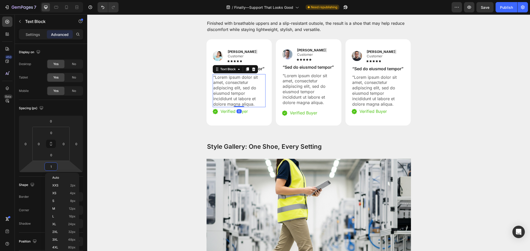
type input "12"
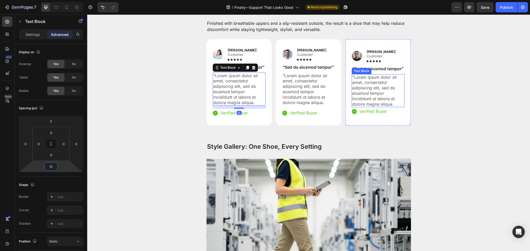
click at [372, 88] on p ""Lorem ipsum dolor sit amet, consectetur adipiscing elit, sed do eiusmod tempor…" at bounding box center [378, 91] width 52 height 32
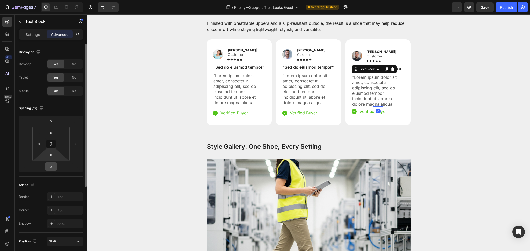
click at [51, 163] on input "0" at bounding box center [51, 167] width 10 height 8
type input "12"
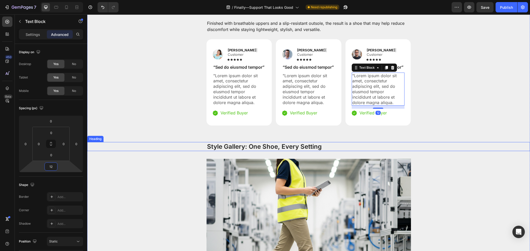
click at [464, 148] on div "Style Gallery: One Shoe, Every Setting" at bounding box center [308, 146] width 442 height 9
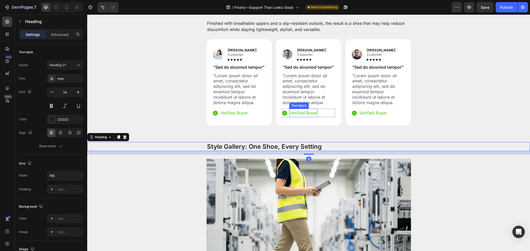
click at [225, 90] on p ""Lorem ipsum dolor sit amet, consectetur adipiscing elit, sed do eiusmod tempor…" at bounding box center [239, 89] width 52 height 32
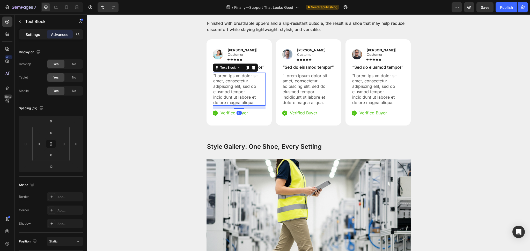
click at [28, 37] on div "Settings" at bounding box center [33, 34] width 26 height 8
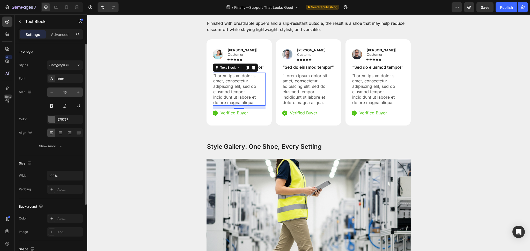
click at [68, 96] on input "16" at bounding box center [64, 92] width 17 height 9
type input "14"
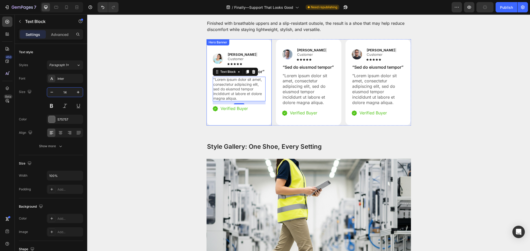
click at [300, 78] on p ""Lorem ipsum dolor sit amet, consectetur adipiscing elit, sed do eiusmod tempor…" at bounding box center [308, 89] width 52 height 32
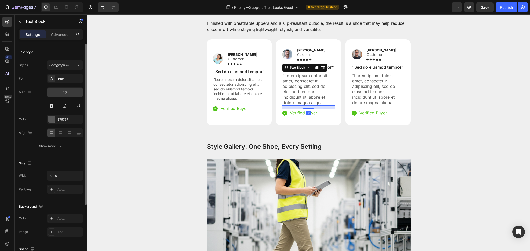
click at [64, 91] on input "16" at bounding box center [64, 92] width 17 height 9
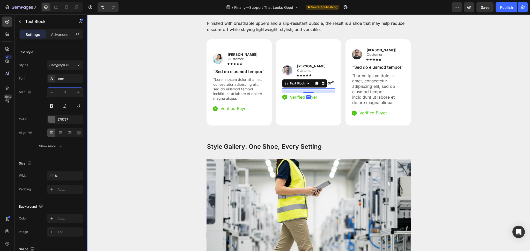
type input "14"
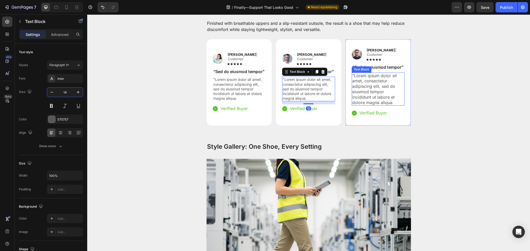
click at [359, 88] on p ""Lorem ipsum dolor sit amet, consectetur adipiscing elit, sed do eiusmod tempor…" at bounding box center [378, 89] width 52 height 32
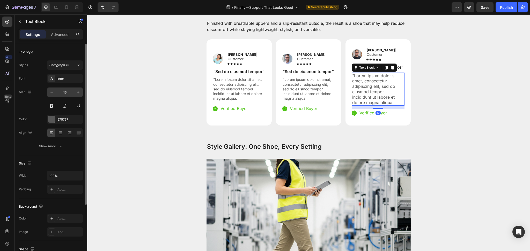
click at [64, 91] on input "16" at bounding box center [64, 92] width 17 height 9
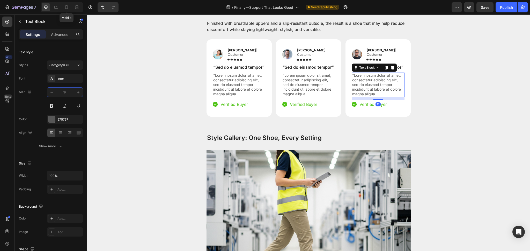
type input "14"
click at [64, 7] on icon at bounding box center [66, 7] width 5 height 5
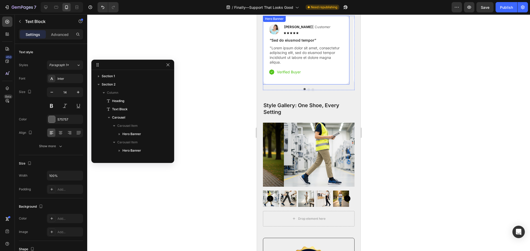
scroll to position [921, 0]
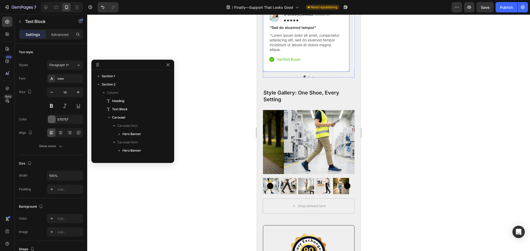
click at [304, 44] on p ""Lorem ipsum dolor sit amet, consectetur adipiscing elit, sed do eiusmod tempor…" at bounding box center [305, 42] width 73 height 19
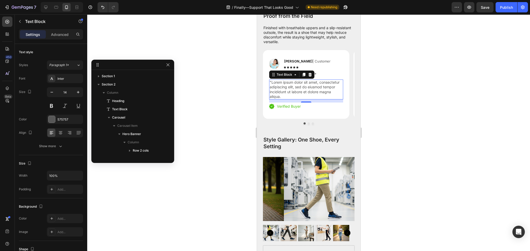
scroll to position [786, 0]
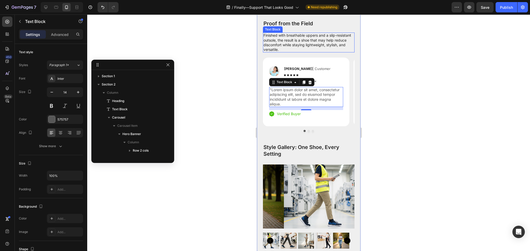
click at [309, 52] on p "Finished with breathable uppers and a slip-resistant outsole, the result is a s…" at bounding box center [308, 42] width 91 height 19
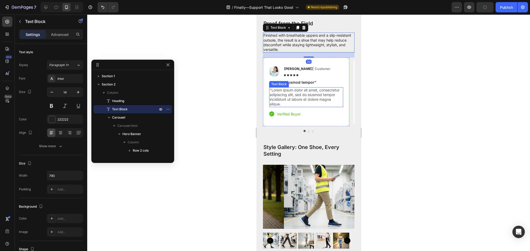
click at [311, 107] on p ""Lorem ipsum dolor sit amet, consectetur adipiscing elit, sed do eiusmod tempor…" at bounding box center [305, 97] width 73 height 19
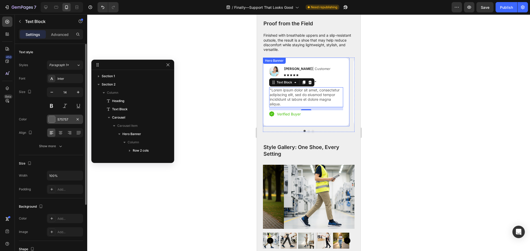
click at [56, 121] on div "575757" at bounding box center [65, 119] width 36 height 9
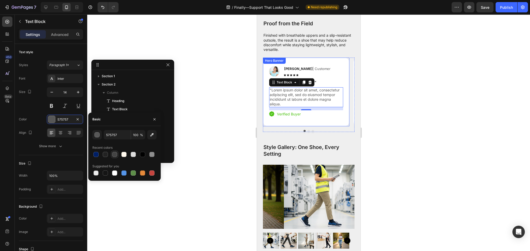
click at [114, 153] on div at bounding box center [114, 154] width 5 height 5
type input "444444"
click at [306, 144] on div "Image Reylo B | Customer Text Block Icon Icon Icon Icon Icon Icon List Row “Sed…" at bounding box center [308, 101] width 92 height 86
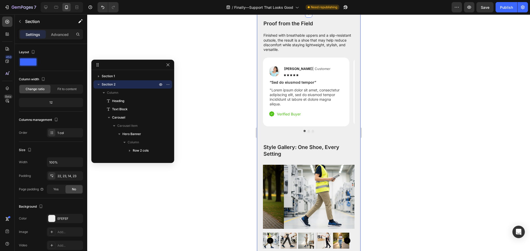
click at [306, 144] on div "Image Reylo B | Customer Text Block Icon Icon Icon Icon Icon Icon List Row “Sed…" at bounding box center [308, 101] width 92 height 86
click at [307, 132] on div at bounding box center [308, 131] width 92 height 2
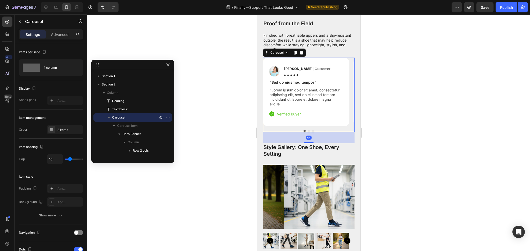
click at [307, 132] on button "Dot" at bounding box center [308, 131] width 2 height 2
click at [300, 107] on p ""Lorem ipsum dolor sit amet, consectetur adipiscing elit, sed do eiusmod tempor…" at bounding box center [305, 97] width 73 height 19
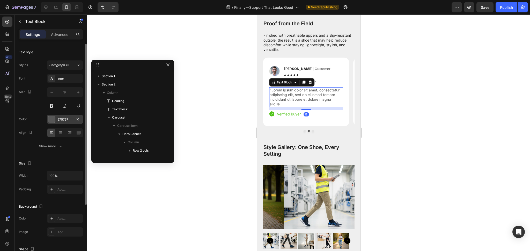
click at [64, 120] on div "575757" at bounding box center [64, 119] width 15 height 5
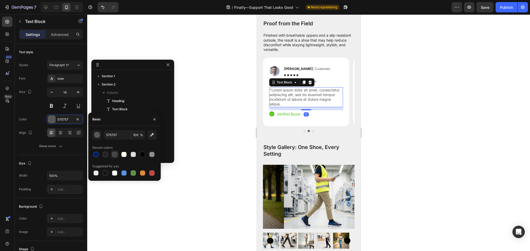
click at [115, 156] on div at bounding box center [114, 154] width 5 height 5
type input "444444"
click at [311, 132] on button "Dot" at bounding box center [312, 131] width 2 height 2
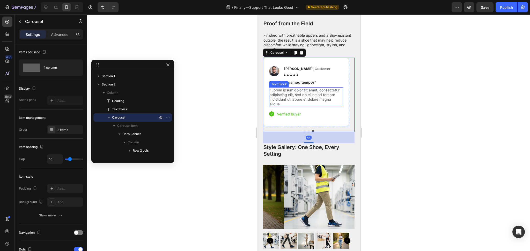
click at [291, 107] on p ""Lorem ipsum dolor sit amet, consectetur adipiscing elit, sed do eiusmod tempor…" at bounding box center [305, 97] width 73 height 19
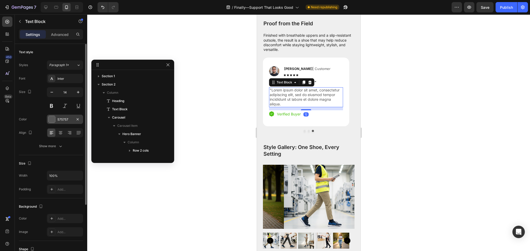
click at [55, 118] on div at bounding box center [51, 119] width 7 height 7
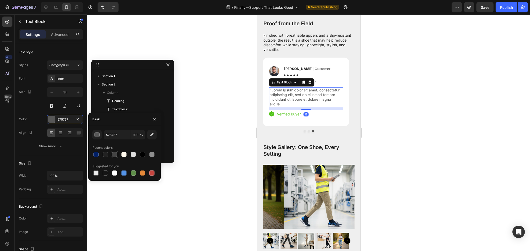
click at [112, 154] on div at bounding box center [114, 154] width 5 height 5
type input "444444"
click at [424, 140] on div at bounding box center [308, 132] width 442 height 237
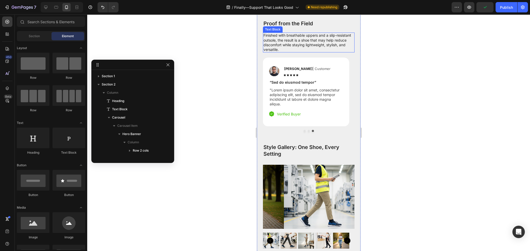
click at [317, 52] on p "Finished with breathable uppers and a slip-resistant outsole, the result is a s…" at bounding box center [308, 42] width 91 height 19
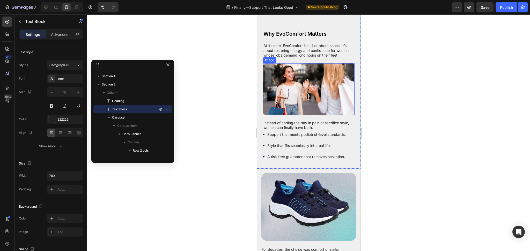
scroll to position [1200, 0]
click at [498, 6] on button "Publish" at bounding box center [506, 7] width 22 height 10
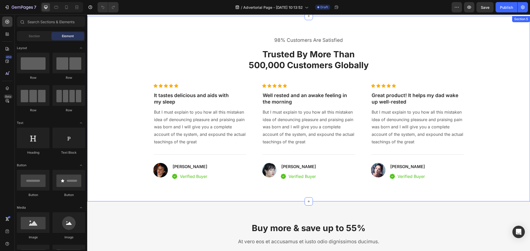
scroll to position [965, 0]
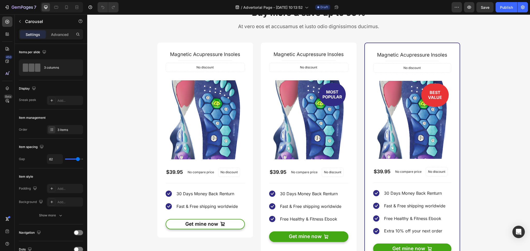
click at [63, 9] on div at bounding box center [66, 7] width 8 height 8
type input "24"
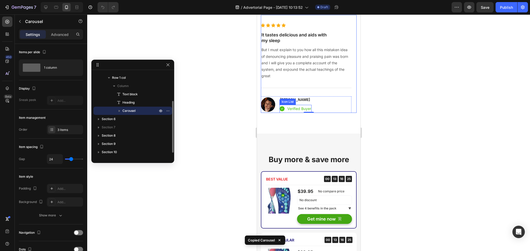
scroll to position [952, 0]
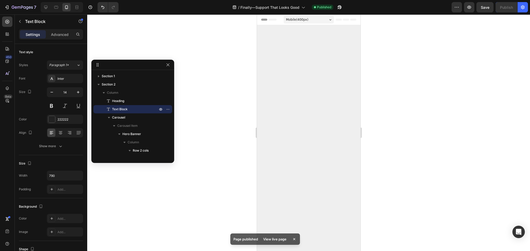
scroll to position [1200, 0]
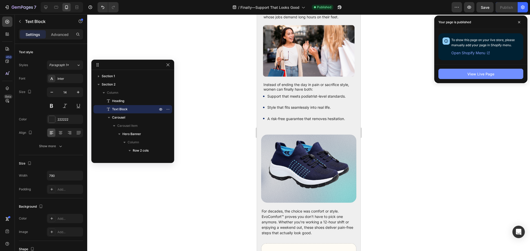
click at [480, 79] on button "View Live Page" at bounding box center [480, 74] width 85 height 10
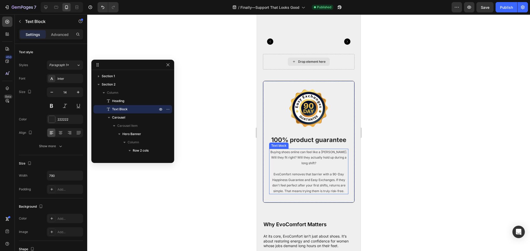
scroll to position [1016, 0]
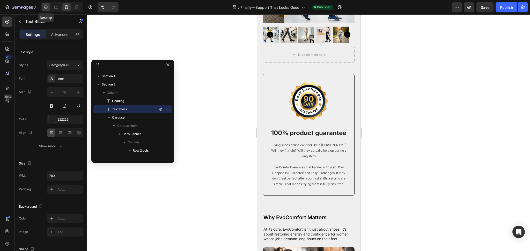
click at [46, 7] on icon at bounding box center [45, 7] width 3 height 3
type input "16"
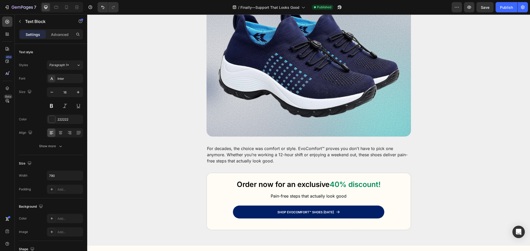
scroll to position [1429, 0]
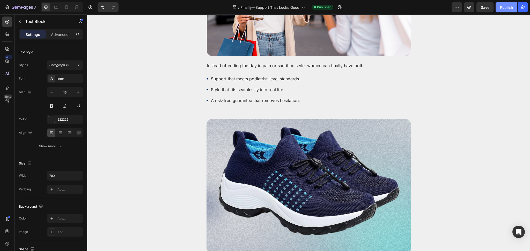
click at [510, 10] on button "Publish" at bounding box center [506, 7] width 22 height 10
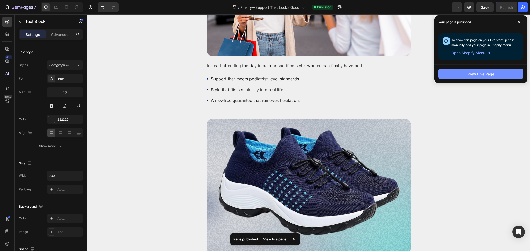
click at [491, 73] on div "View Live Page" at bounding box center [480, 73] width 27 height 5
